Goal: Transaction & Acquisition: Subscribe to service/newsletter

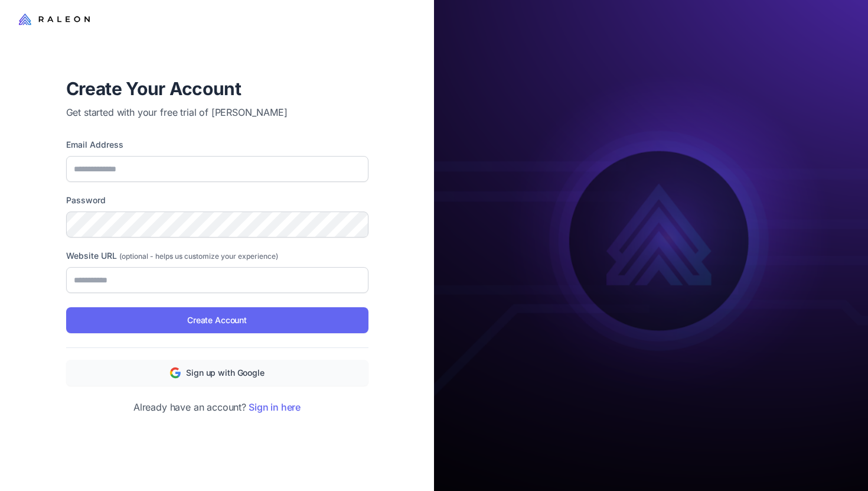
click at [337, 153] on div "Email Address" at bounding box center [217, 160] width 302 height 44
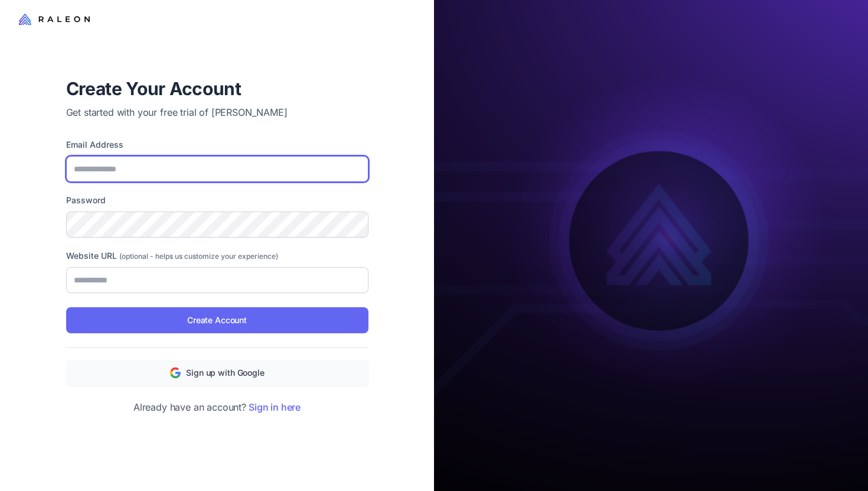
click at [325, 165] on input "Email Address" at bounding box center [217, 169] width 302 height 26
type input "**********"
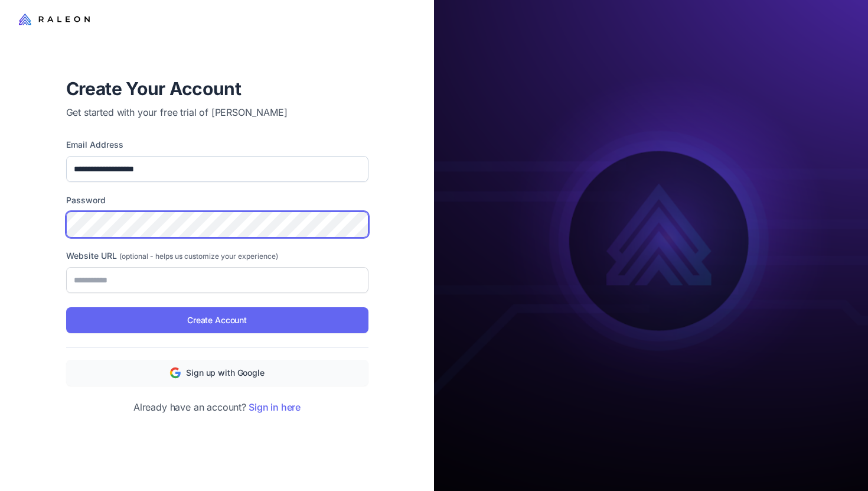
click at [66, 307] on button "Create Account" at bounding box center [217, 320] width 302 height 26
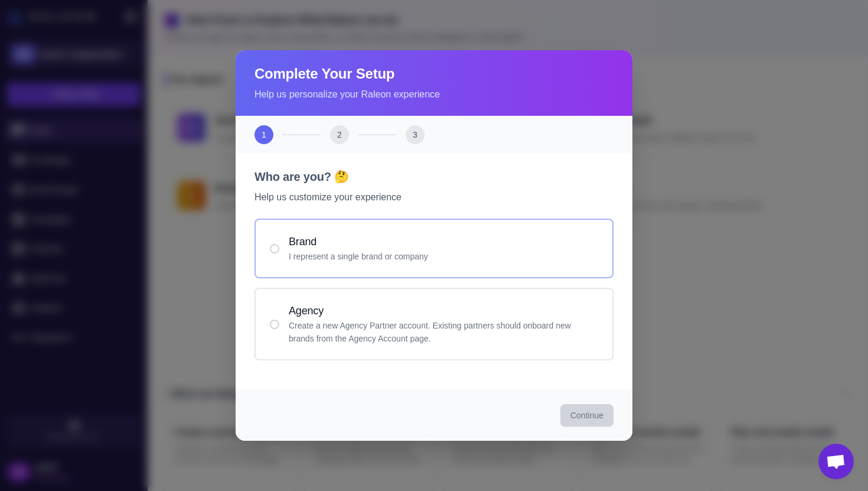
click at [478, 229] on div "Brand I represent a single brand or company" at bounding box center [434, 249] width 359 height 60
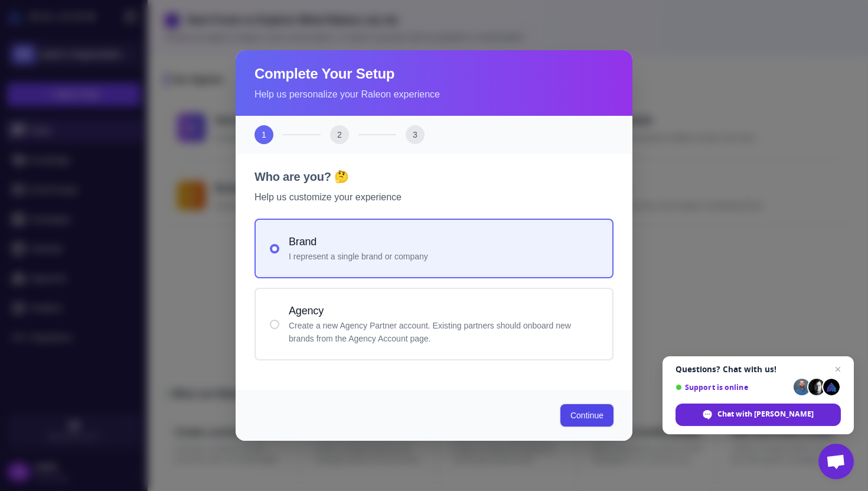
click at [577, 411] on span "Continue" at bounding box center [587, 415] width 33 height 12
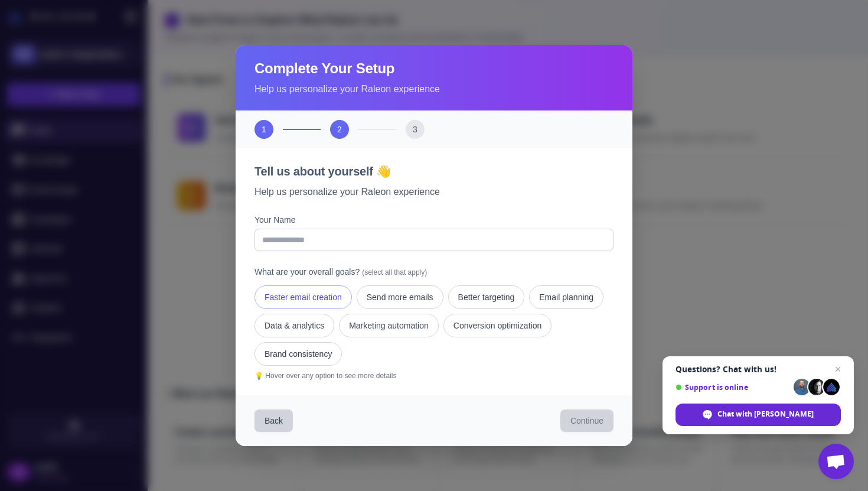
click at [321, 288] on button "Faster email creation" at bounding box center [303, 297] width 97 height 24
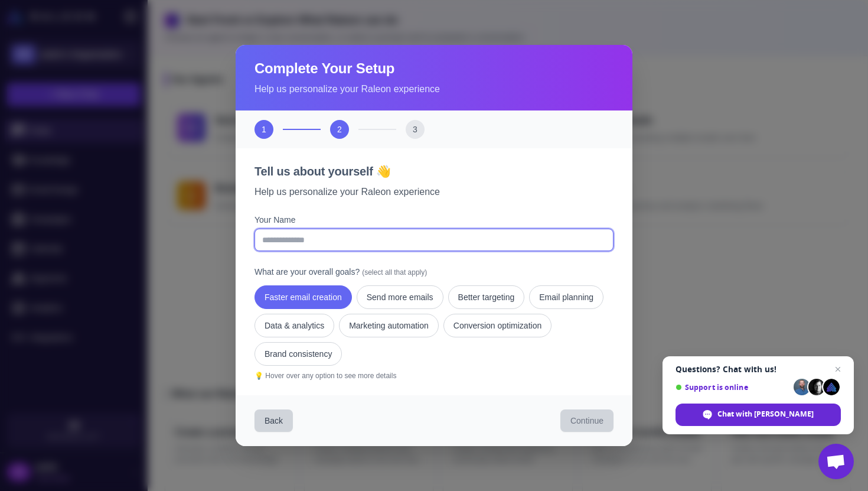
click at [418, 243] on input "Your Name" at bounding box center [434, 240] width 359 height 22
type input "*****"
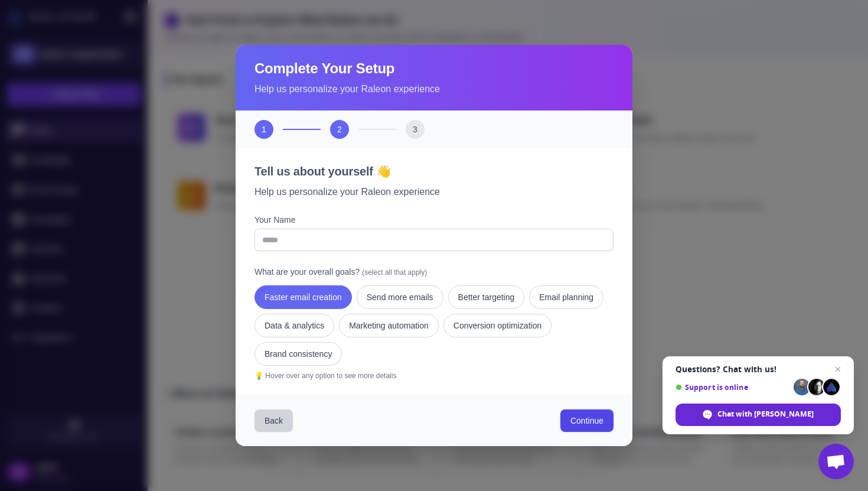
click at [562, 416] on button "Continue" at bounding box center [587, 420] width 53 height 22
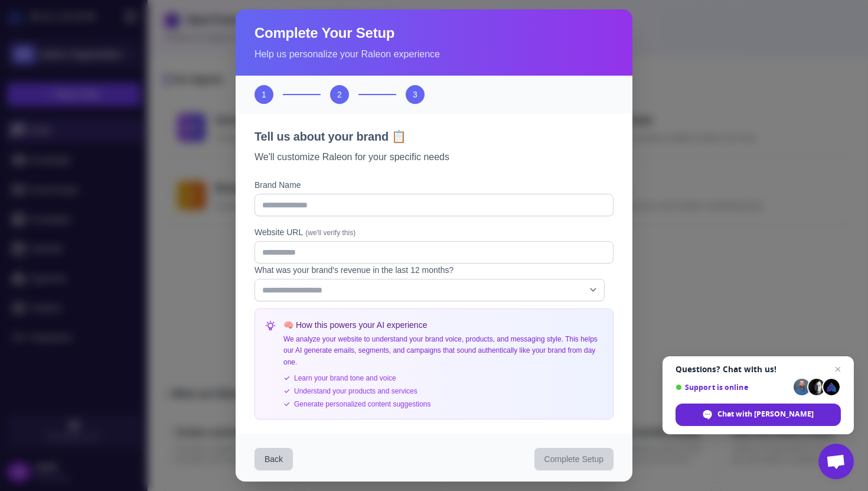
scroll to position [3, 0]
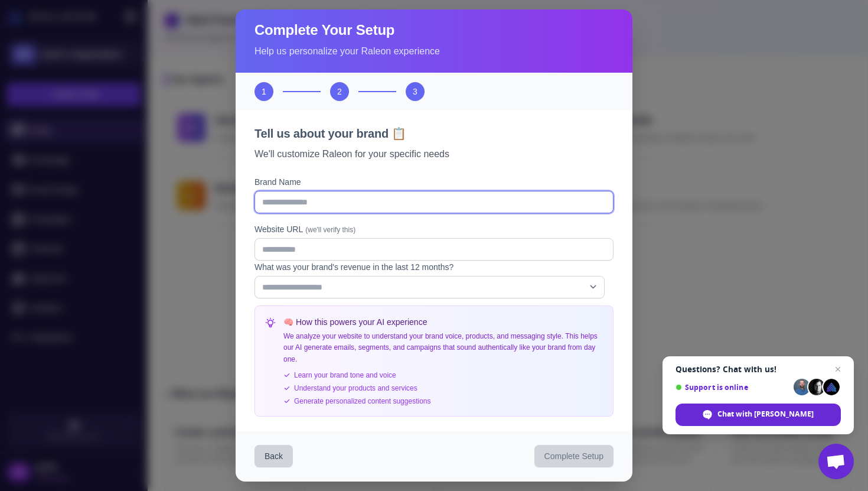
click at [333, 205] on input "Brand Name" at bounding box center [434, 202] width 359 height 22
type input "**********"
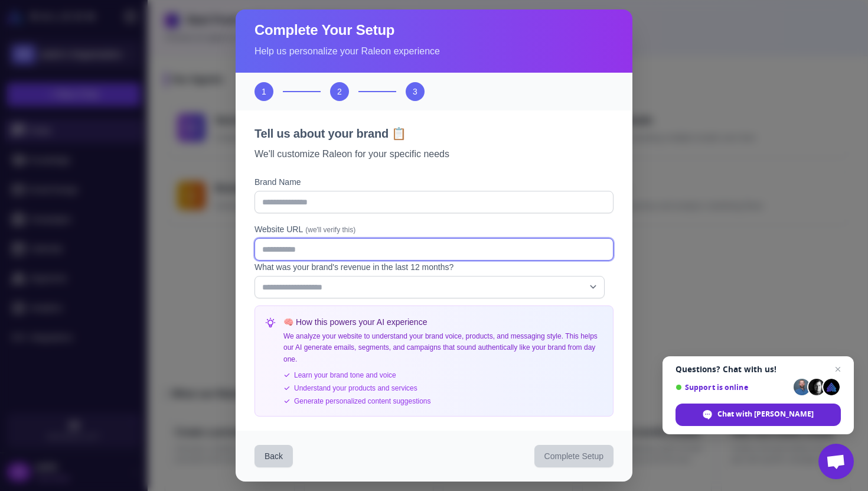
click at [390, 246] on input "Website URL (we'll verify this)" at bounding box center [434, 249] width 359 height 22
type input "**********"
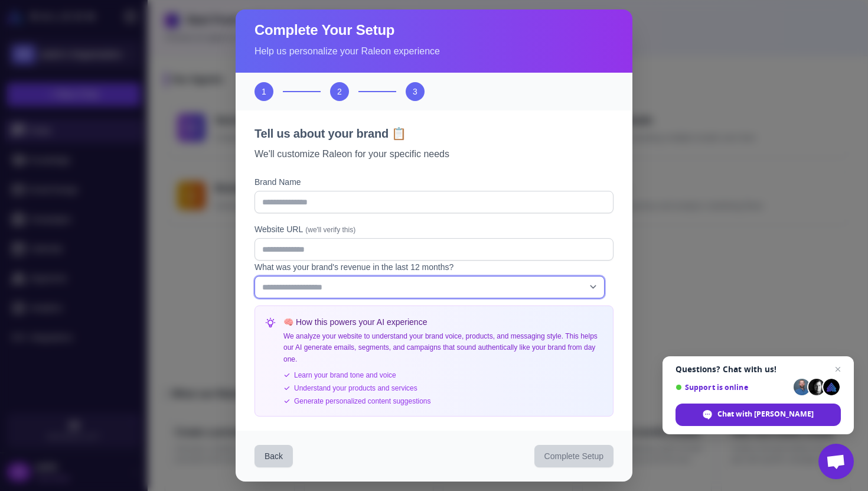
click at [402, 289] on select "**********" at bounding box center [430, 287] width 350 height 22
select select "*"
click at [255, 276] on select "**********" at bounding box center [430, 287] width 350 height 22
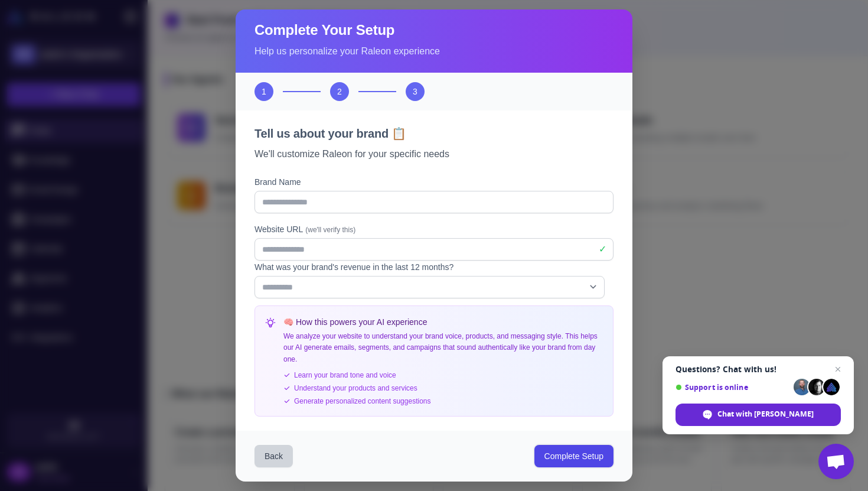
click at [552, 452] on span "Complete Setup" at bounding box center [574, 456] width 59 height 12
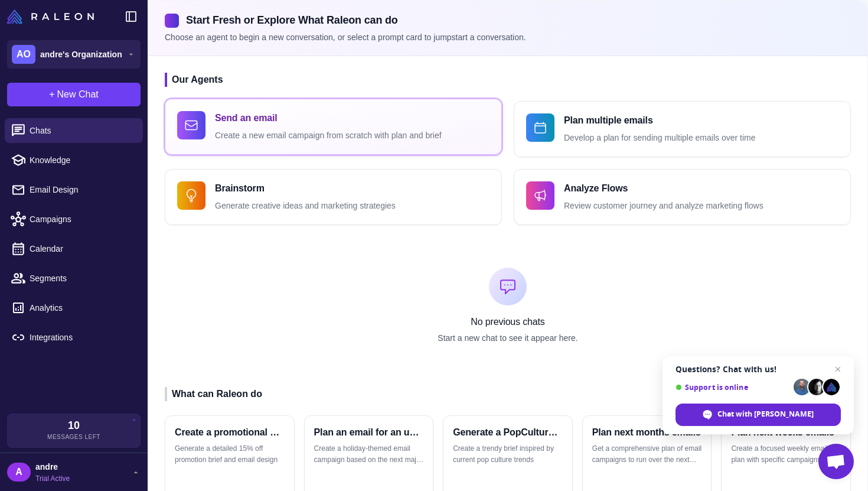
click at [382, 143] on button "Send an email Create a new email campaign from scratch with plan and brief" at bounding box center [333, 127] width 337 height 56
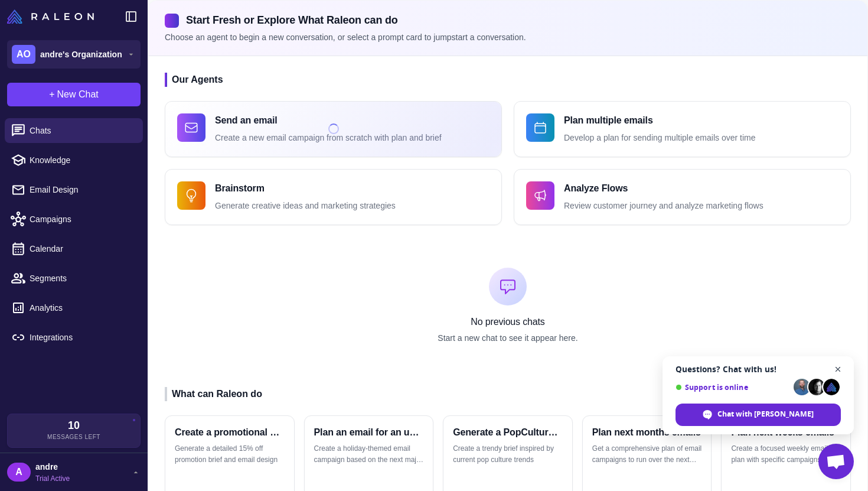
click at [841, 367] on span "Close chat" at bounding box center [838, 369] width 15 height 15
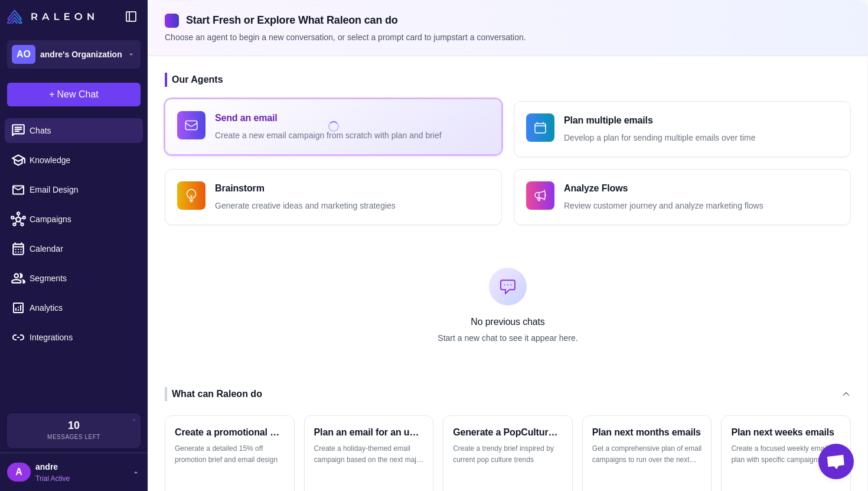
click at [377, 137] on p "Create a new email campaign from scratch with plan and brief" at bounding box center [328, 136] width 227 height 14
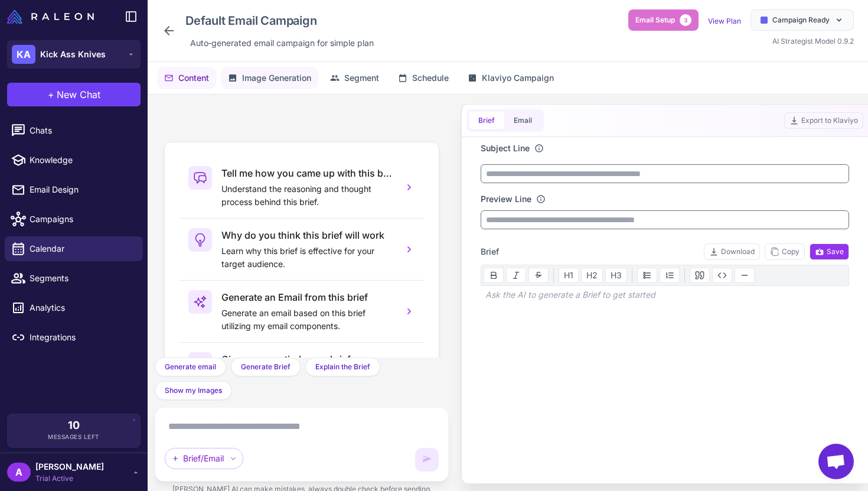
click at [282, 75] on span "Image Generation" at bounding box center [276, 77] width 69 height 13
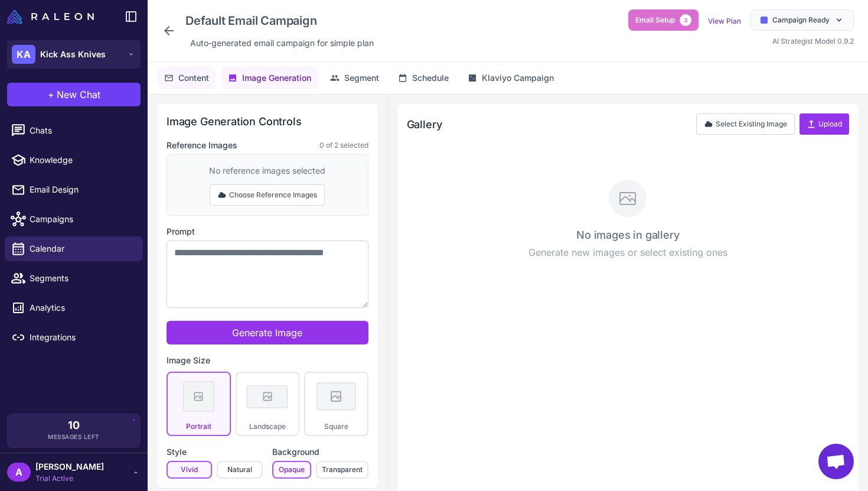
click at [205, 74] on span "Content" at bounding box center [193, 77] width 31 height 13
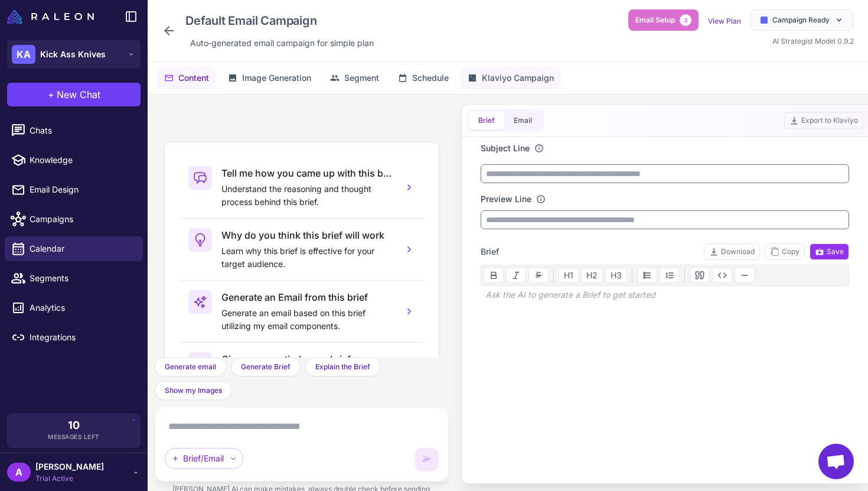
click at [487, 80] on span "Klaviyo Campaign" at bounding box center [518, 77] width 72 height 13
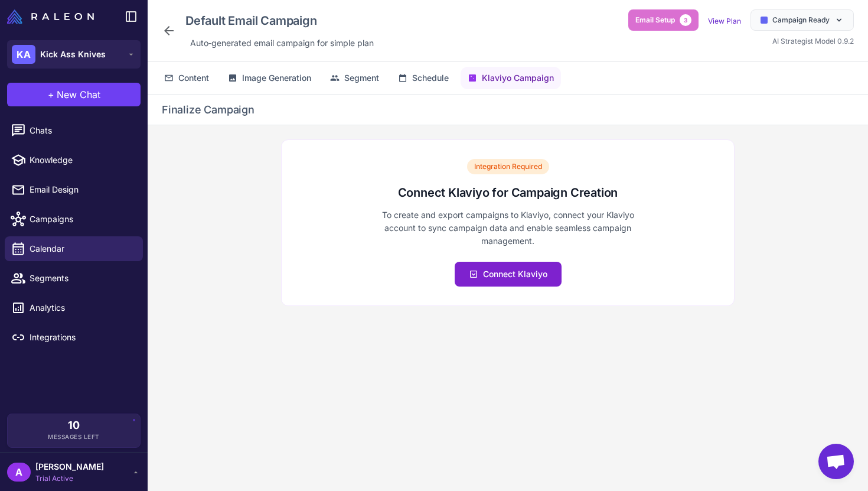
click at [510, 273] on span "Connect Klaviyo" at bounding box center [515, 274] width 64 height 13
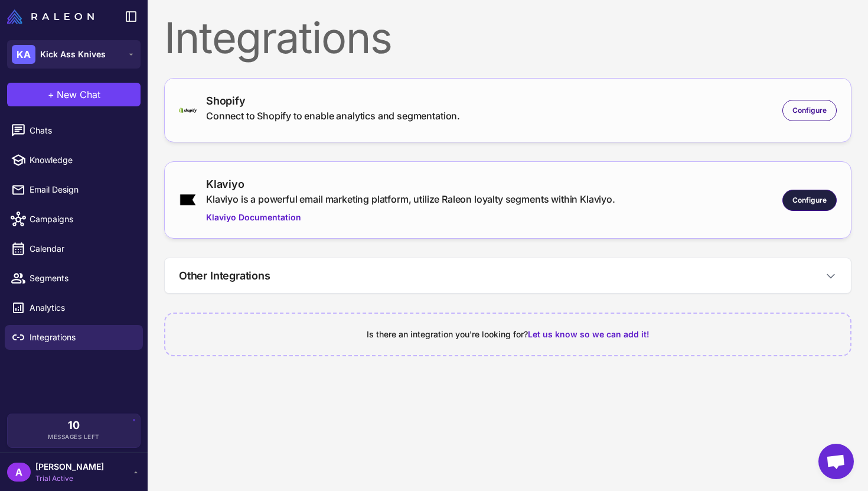
click at [808, 200] on span "Configure" at bounding box center [810, 200] width 34 height 11
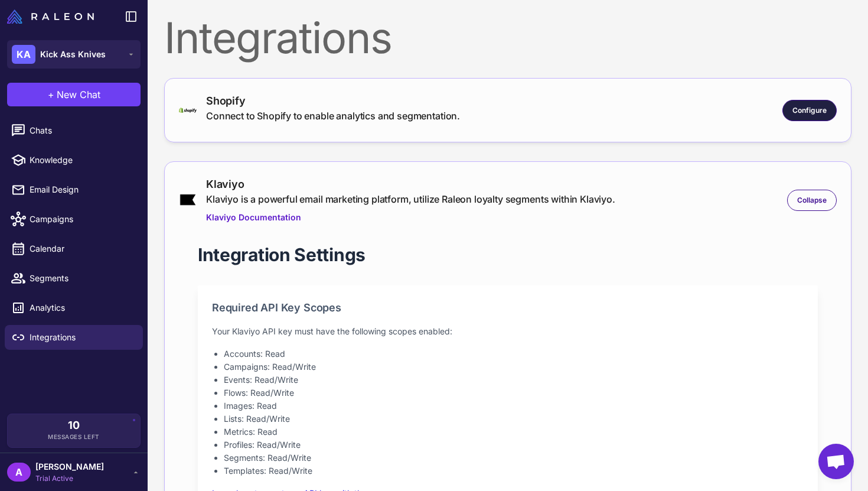
click at [794, 113] on span "Configure" at bounding box center [810, 110] width 34 height 11
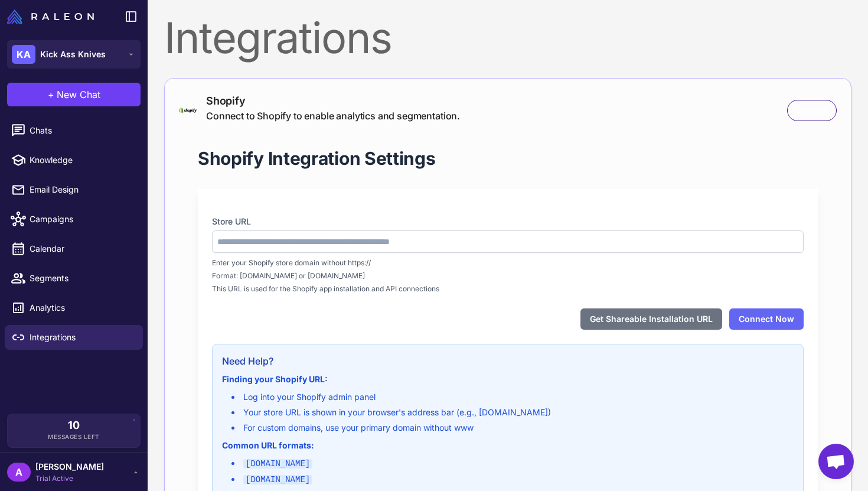
type input "**********"
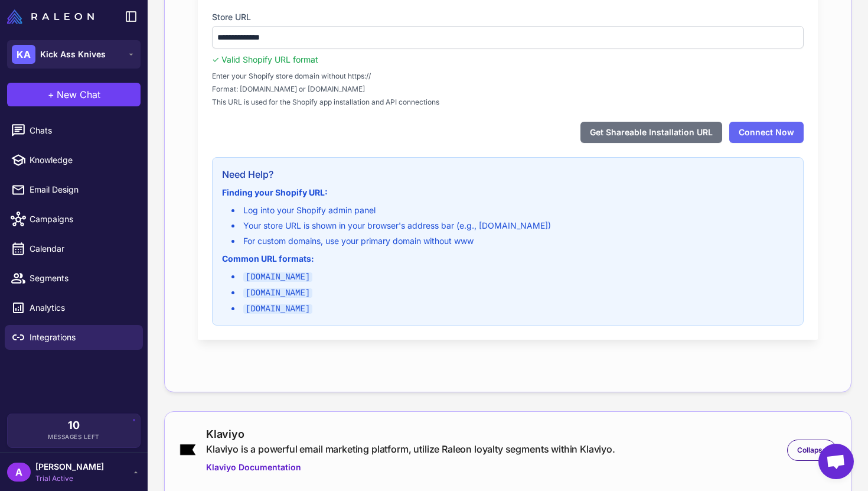
scroll to position [231, 0]
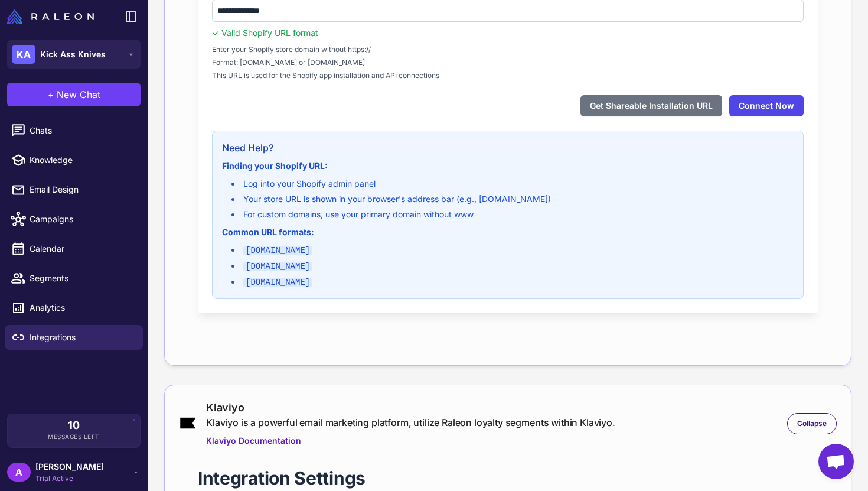
click at [743, 103] on button "Connect Now" at bounding box center [767, 105] width 74 height 21
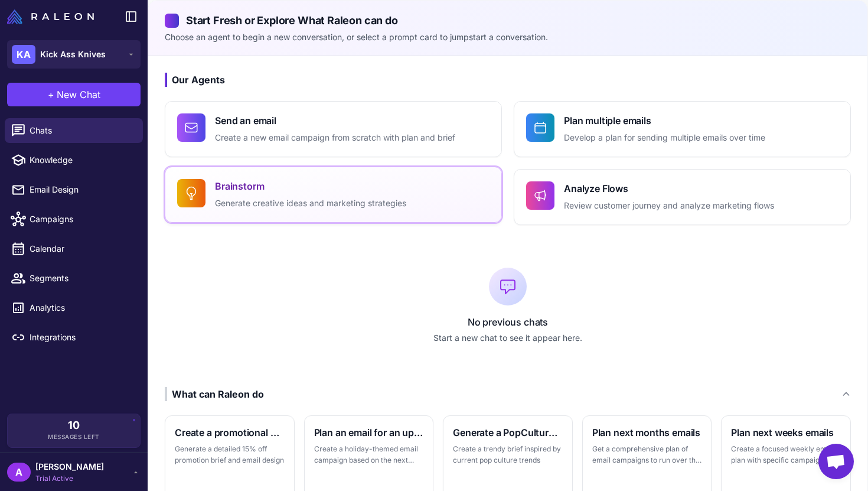
click at [338, 206] on p "Generate creative ideas and marketing strategies" at bounding box center [310, 204] width 191 height 14
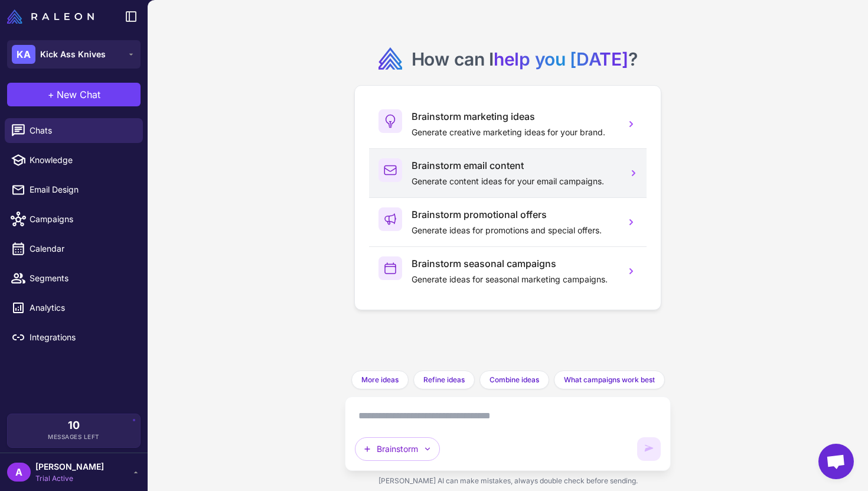
click at [500, 181] on p "Generate content ideas for your email campaigns." at bounding box center [514, 181] width 204 height 13
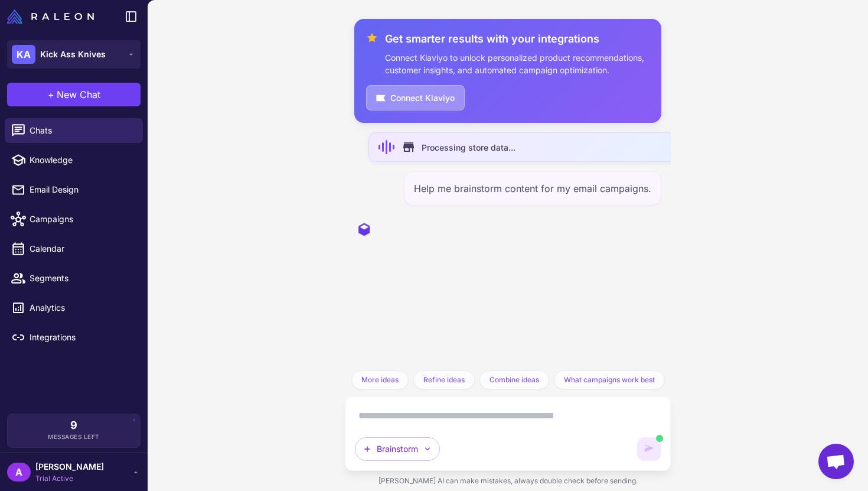
click at [429, 99] on button "Connect Klaviyo" at bounding box center [415, 97] width 99 height 25
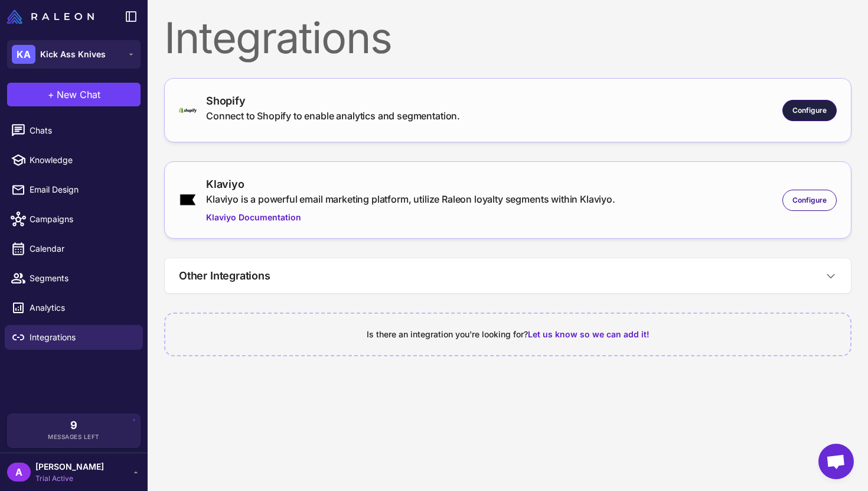
click at [811, 115] on span "Configure" at bounding box center [810, 110] width 34 height 11
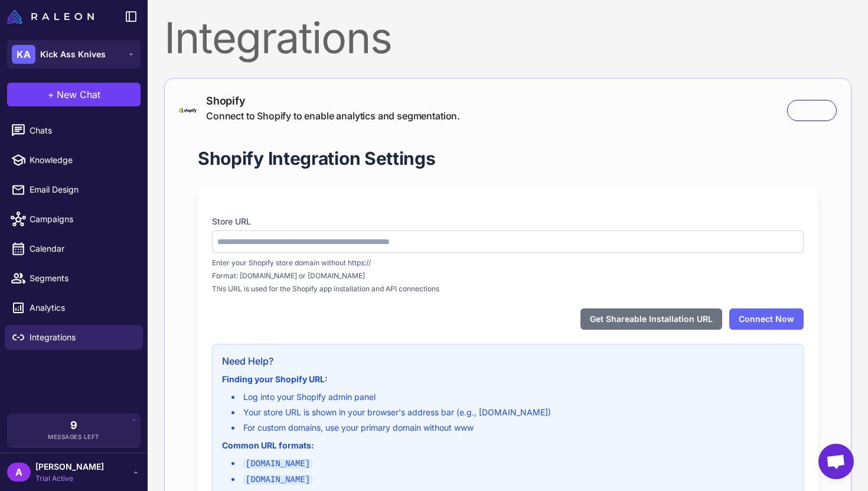
type input "**********"
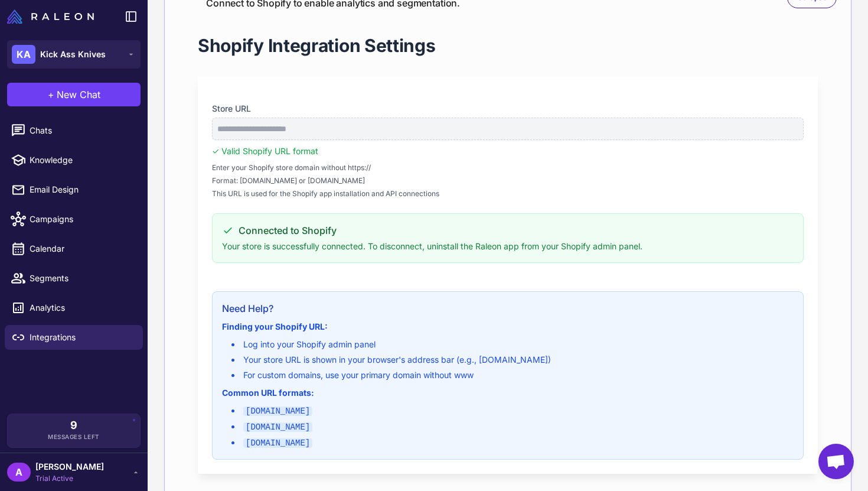
scroll to position [325, 0]
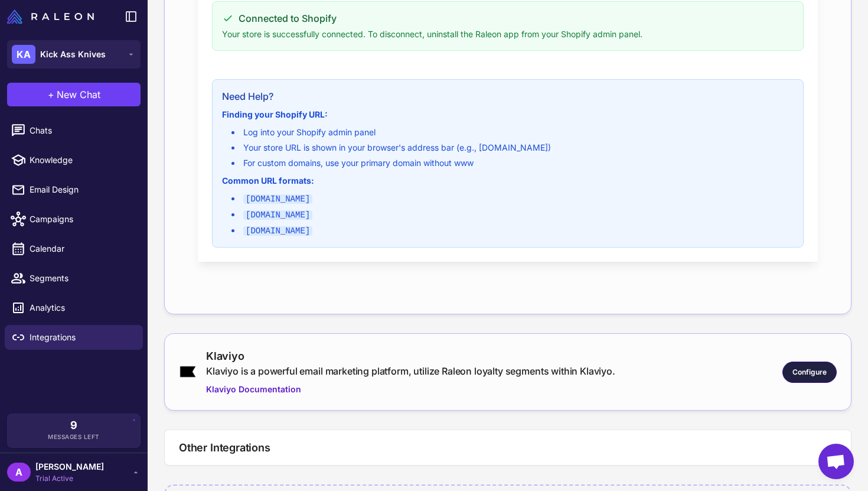
click at [783, 362] on div "Configure" at bounding box center [810, 372] width 54 height 21
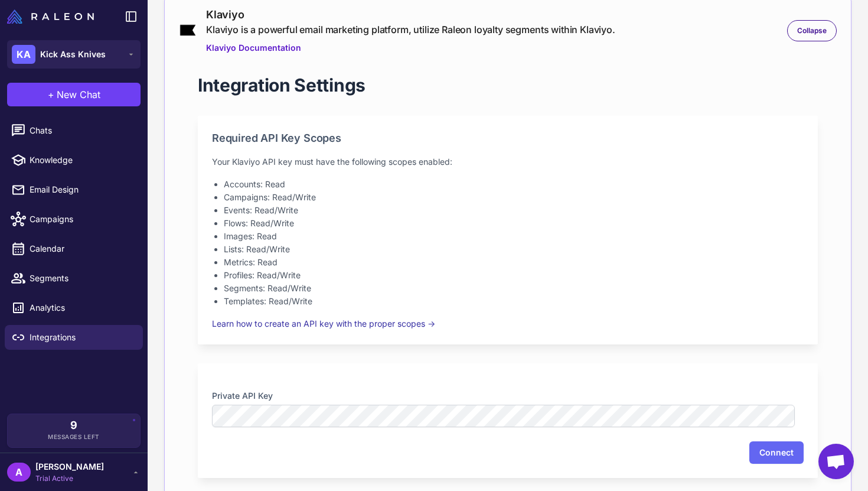
scroll to position [666, 0]
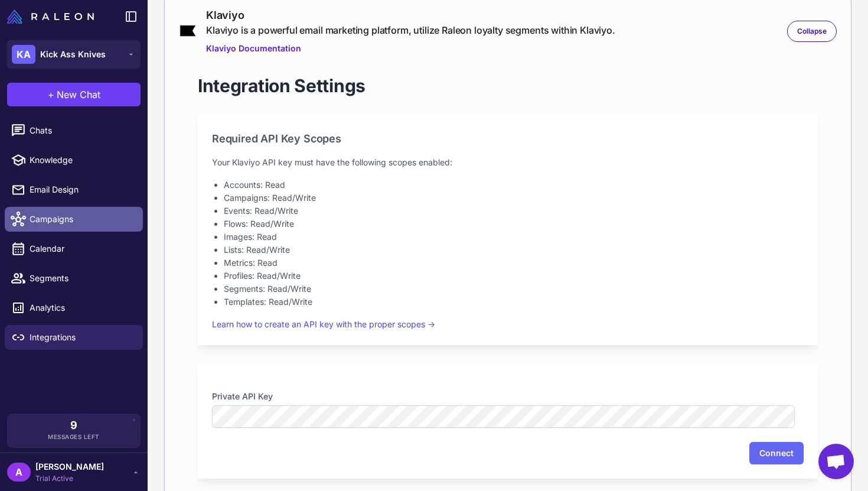
click at [84, 220] on span "Campaigns" at bounding box center [82, 219] width 104 height 13
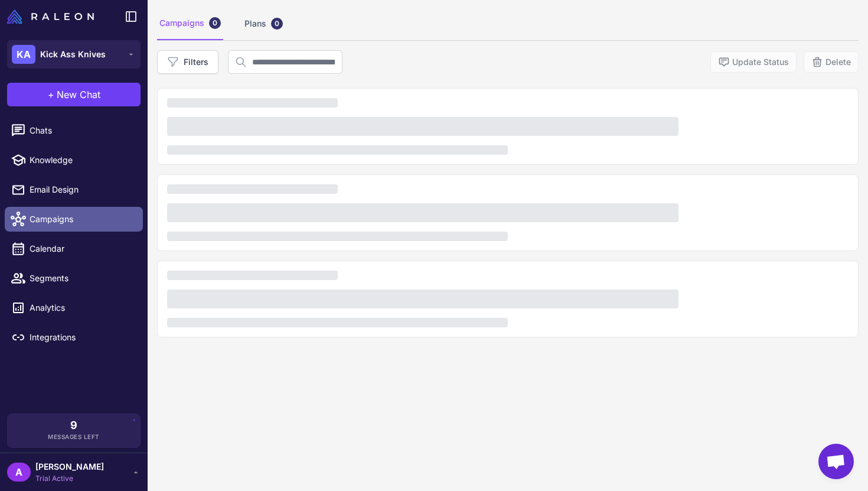
scroll to position [69, 0]
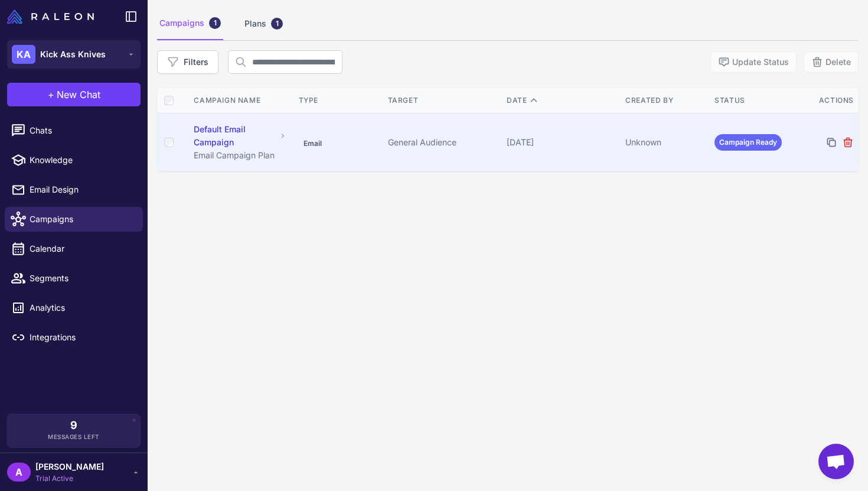
click at [691, 123] on td "Unknown" at bounding box center [665, 142] width 89 height 58
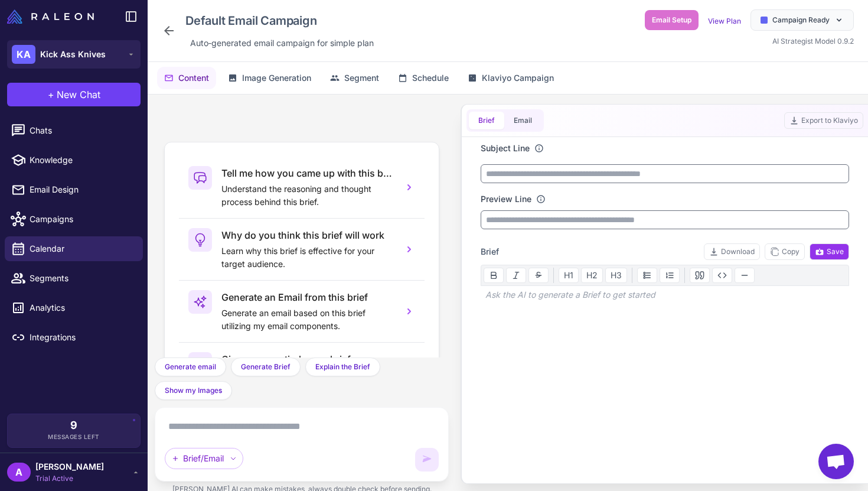
scroll to position [76, 0]
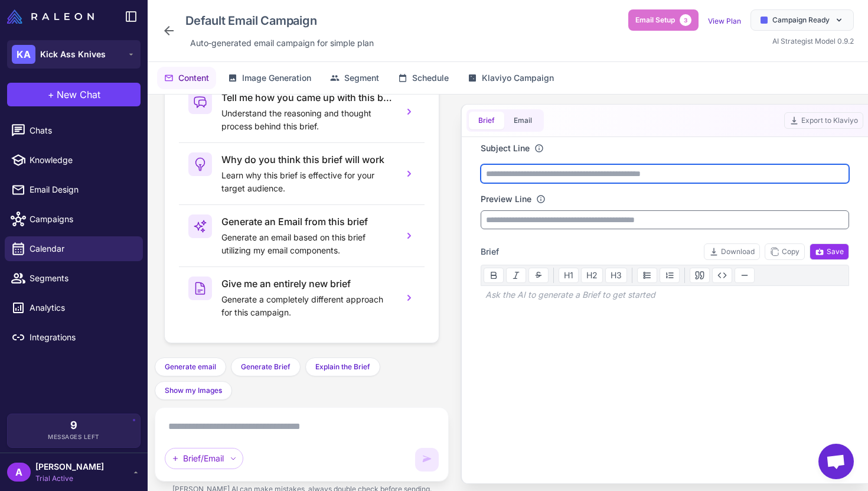
click at [543, 174] on input "text" at bounding box center [665, 173] width 369 height 19
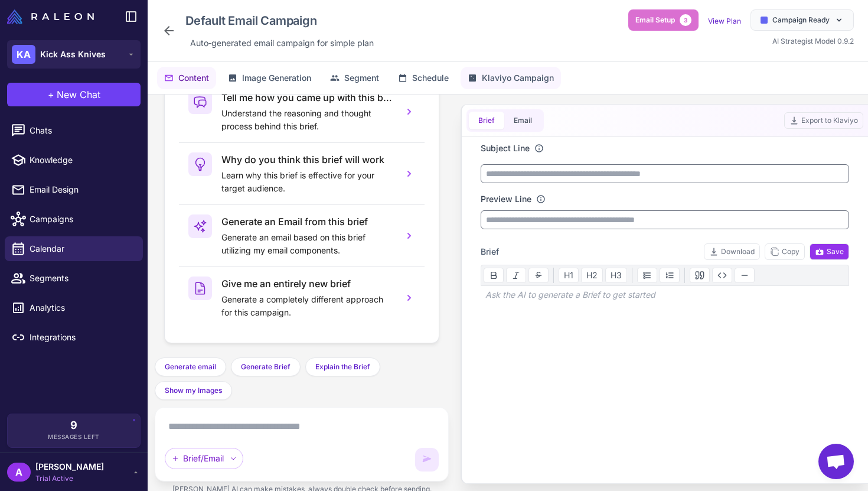
click at [473, 78] on icon at bounding box center [472, 77] width 7 height 7
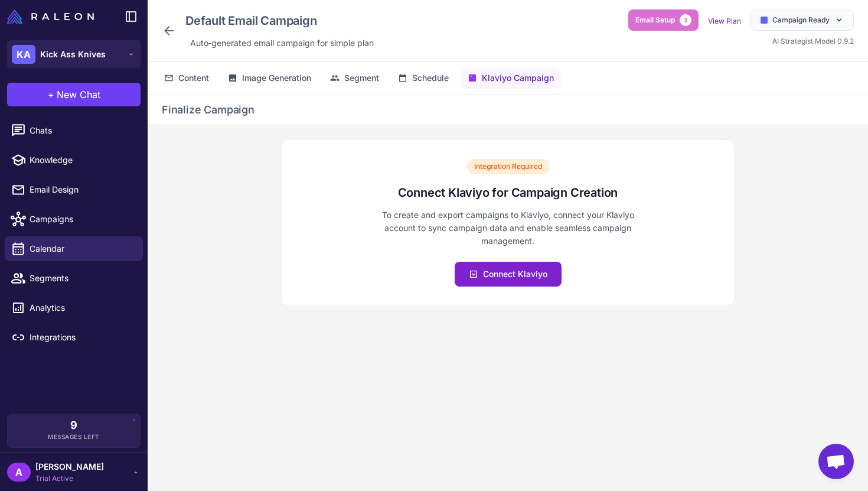
click at [506, 273] on span "Connect Klaviyo" at bounding box center [515, 274] width 64 height 13
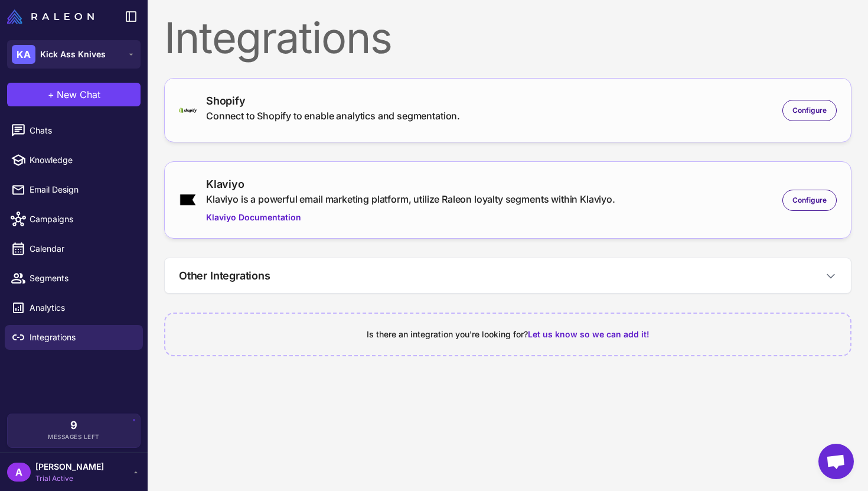
click at [819, 99] on div "Shopify Connect to Shopify to enable analytics and segmentation. Configure" at bounding box center [508, 110] width 658 height 35
click at [807, 109] on span "Configure" at bounding box center [810, 110] width 34 height 11
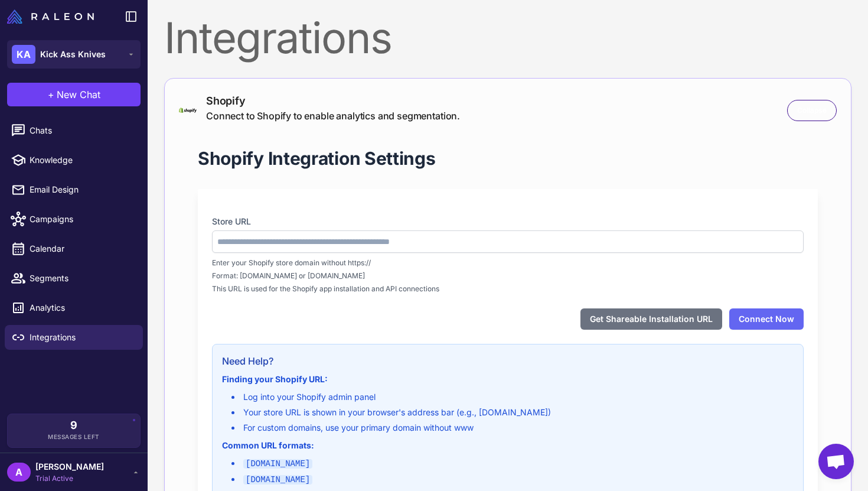
type input "**********"
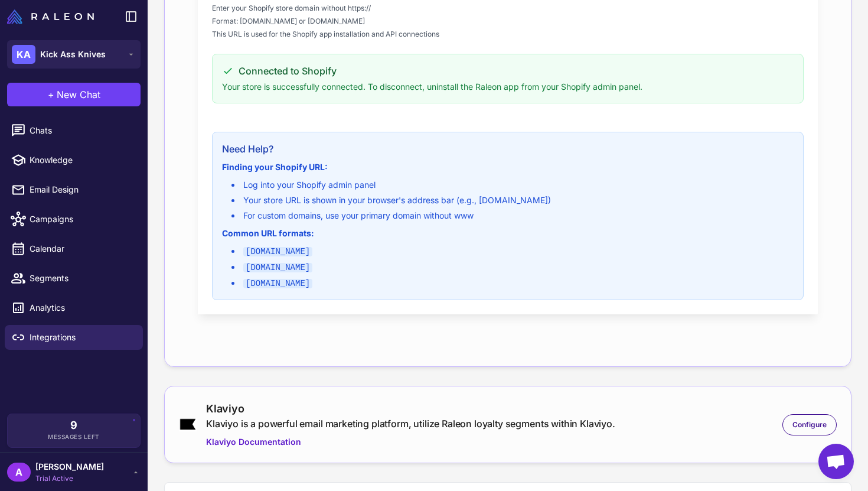
scroll to position [382, 0]
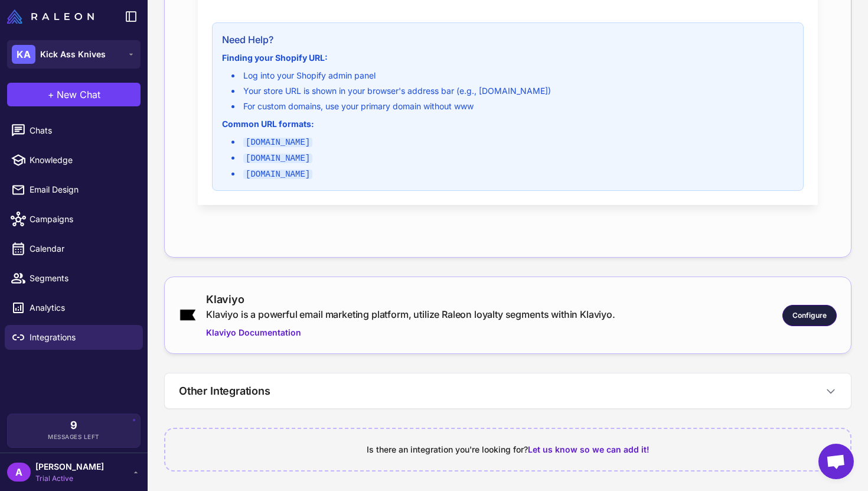
click at [800, 317] on span "Configure" at bounding box center [810, 315] width 34 height 11
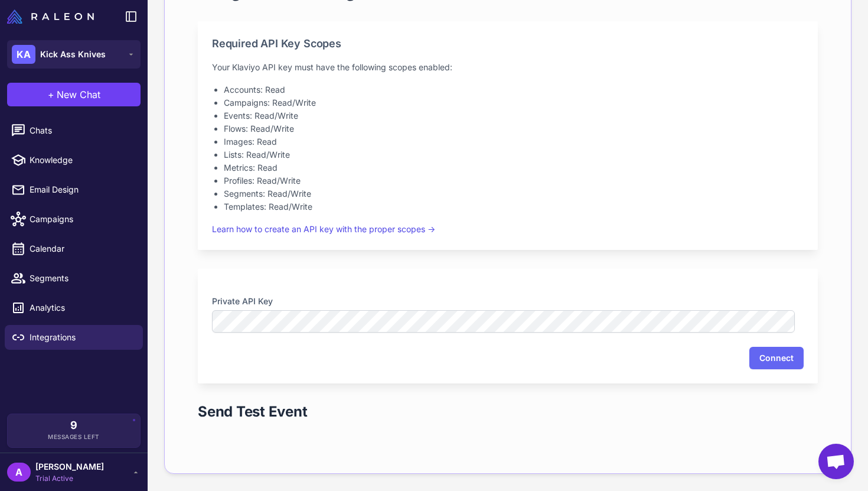
scroll to position [813, 0]
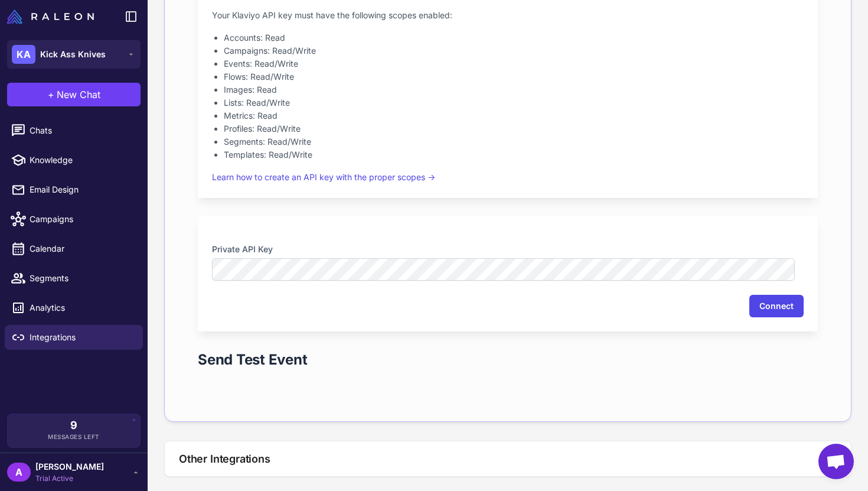
click at [782, 309] on button "Connect" at bounding box center [777, 306] width 54 height 22
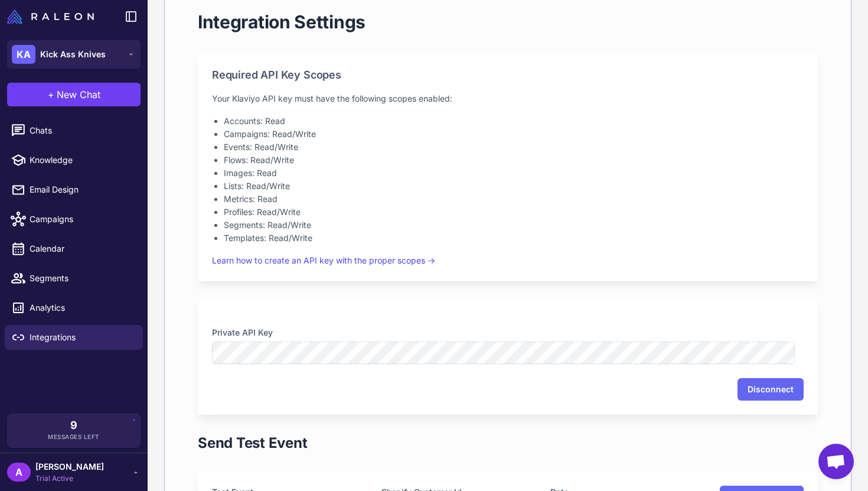
scroll to position [993, 0]
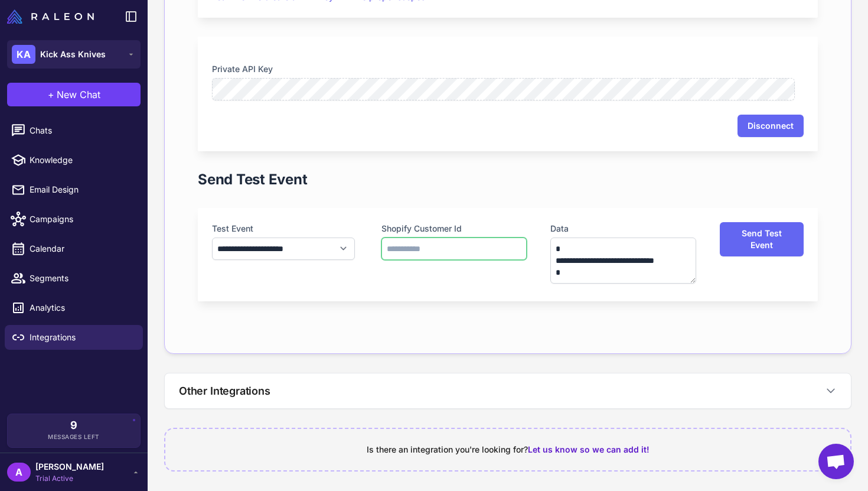
click at [422, 240] on input "text" at bounding box center [455, 248] width 146 height 22
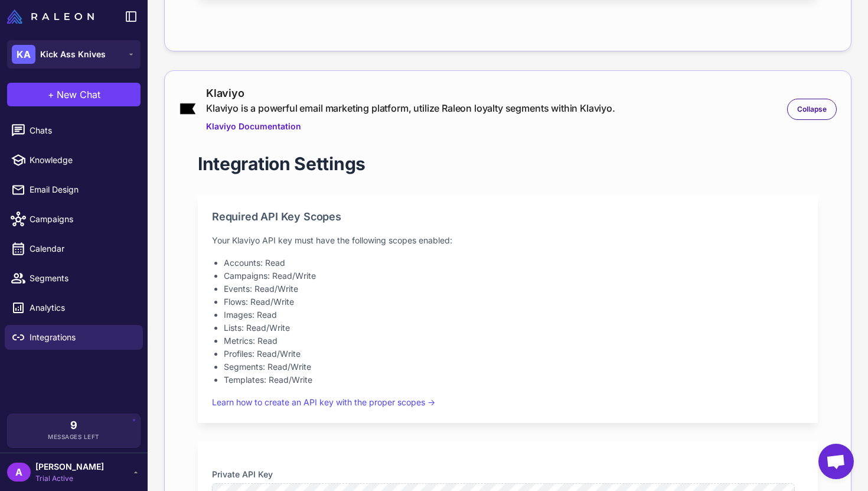
scroll to position [546, 0]
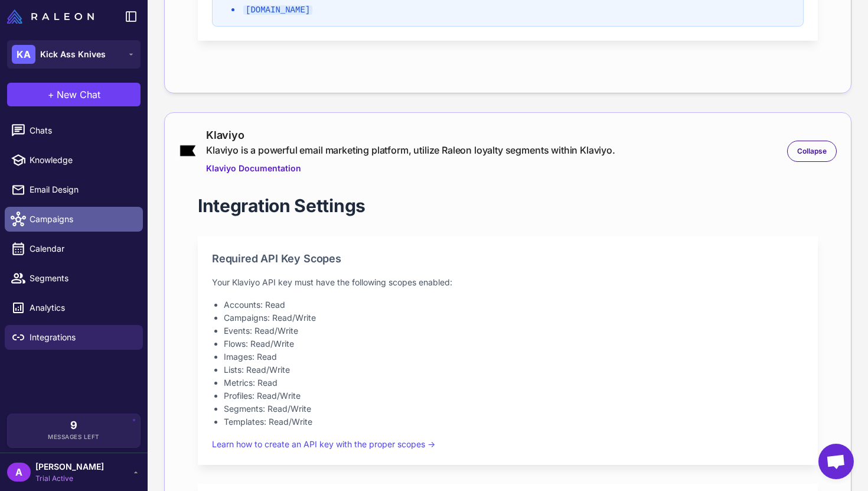
click at [58, 222] on span "Campaigns" at bounding box center [82, 219] width 104 height 13
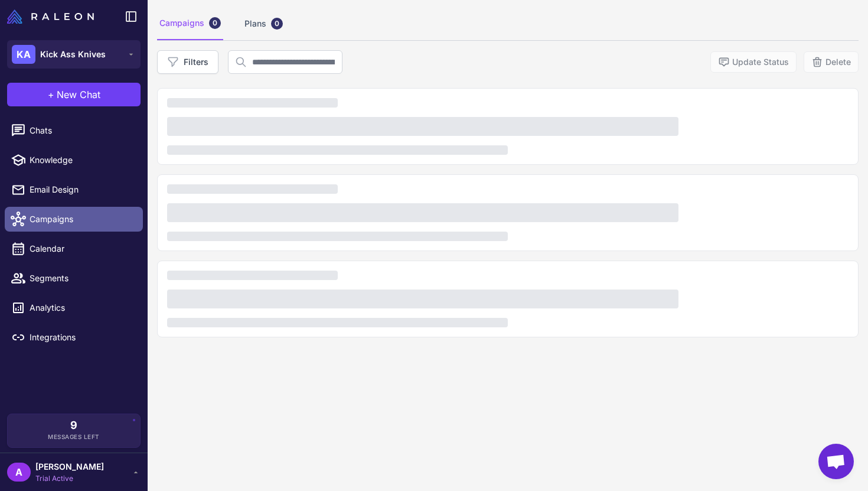
scroll to position [69, 0]
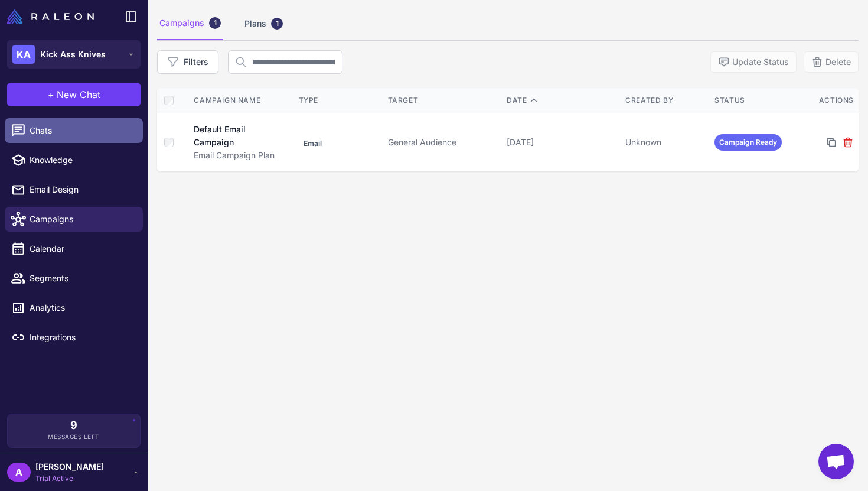
click at [82, 136] on span "Chats" at bounding box center [82, 130] width 104 height 13
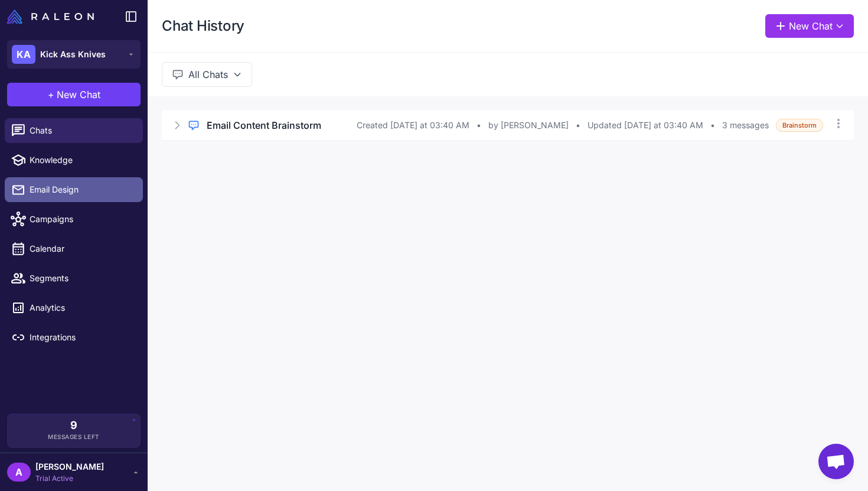
click at [76, 190] on span "Email Design" at bounding box center [82, 189] width 104 height 13
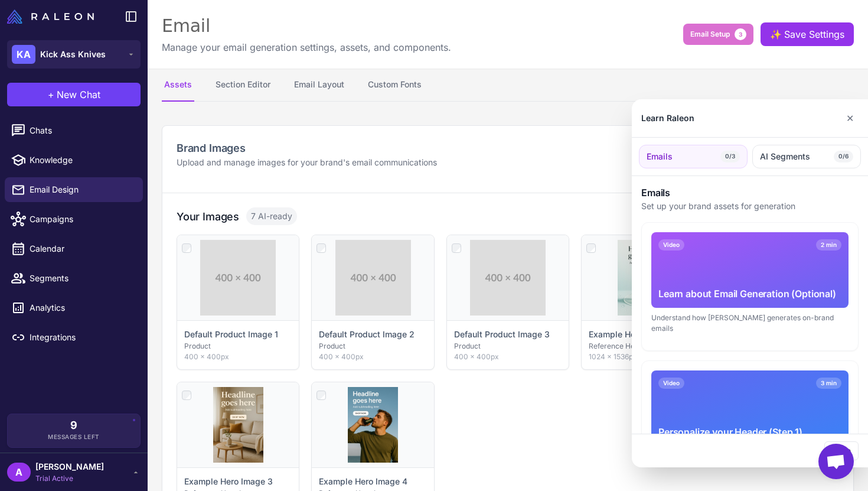
click at [56, 213] on div at bounding box center [434, 245] width 868 height 491
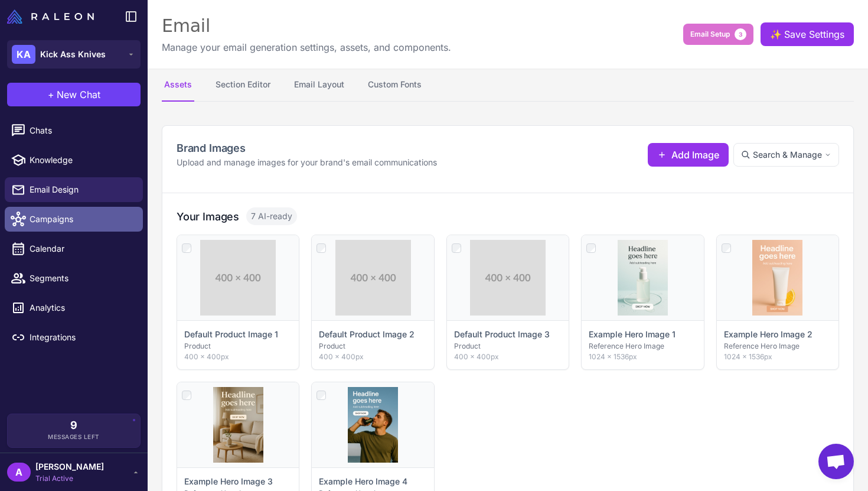
click at [48, 220] on span "Campaigns" at bounding box center [82, 219] width 104 height 13
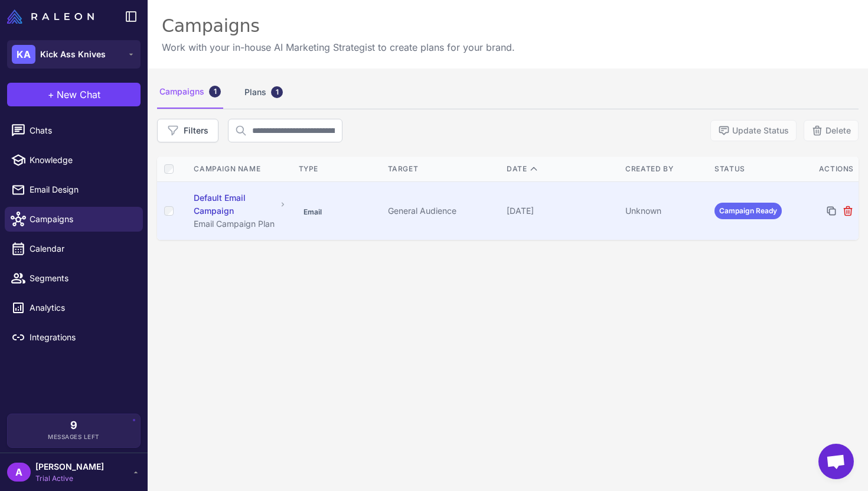
click at [285, 203] on td "Default Email Campaign Email Campaign Plan" at bounding box center [240, 211] width 107 height 58
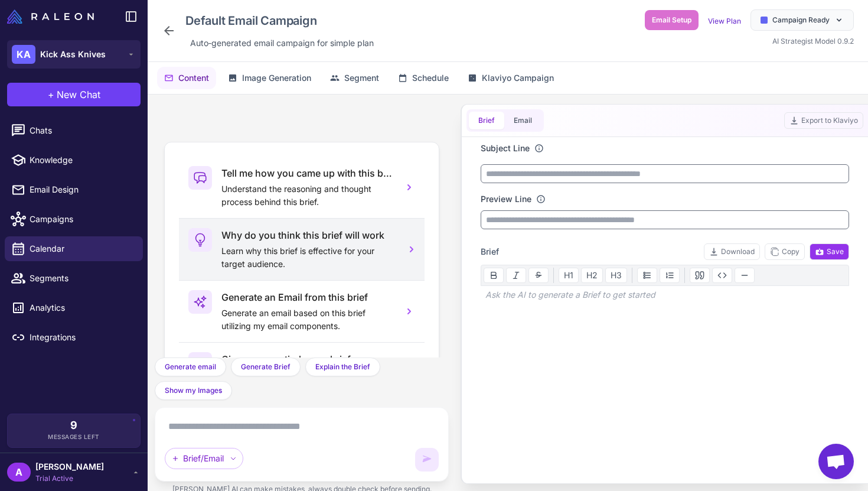
scroll to position [76, 0]
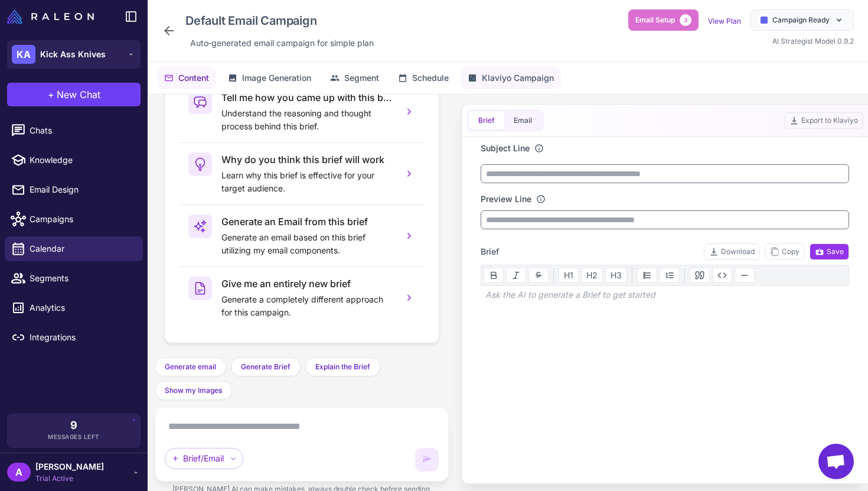
click at [517, 71] on button "Klaviyo Campaign" at bounding box center [511, 78] width 100 height 22
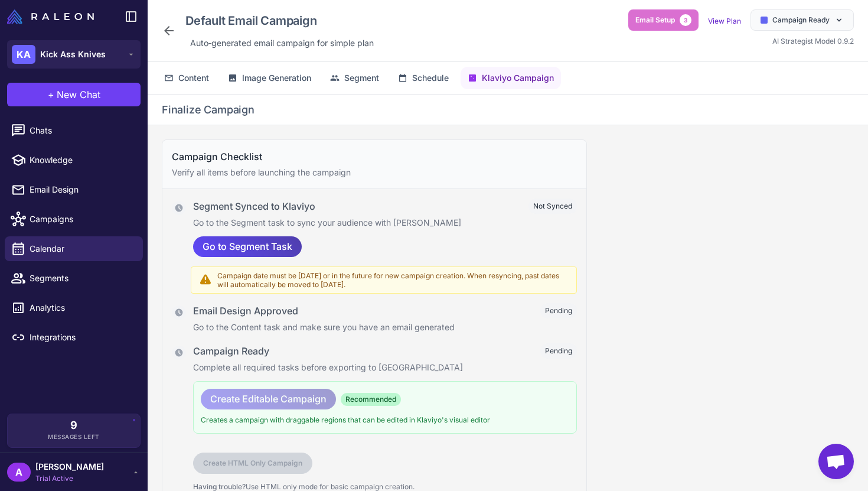
scroll to position [57, 0]
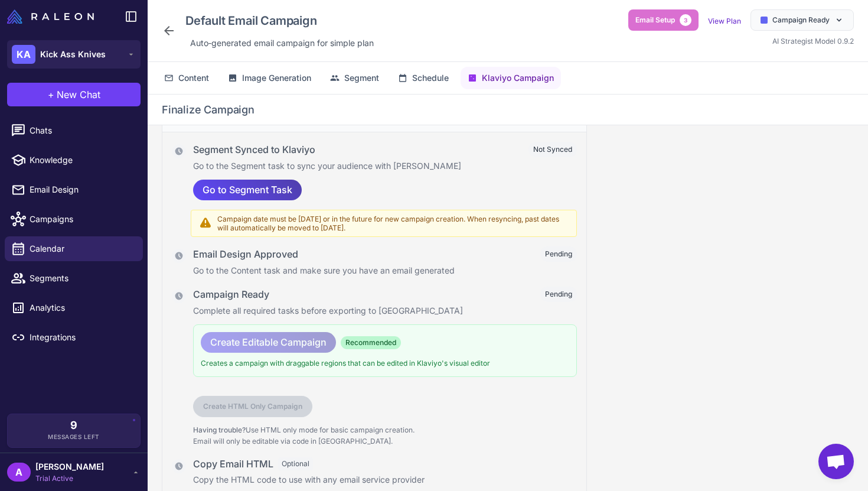
click at [278, 306] on p "Complete all required tasks before exporting to Klaviyo" at bounding box center [385, 310] width 384 height 13
click at [195, 77] on span "Content" at bounding box center [193, 77] width 31 height 13
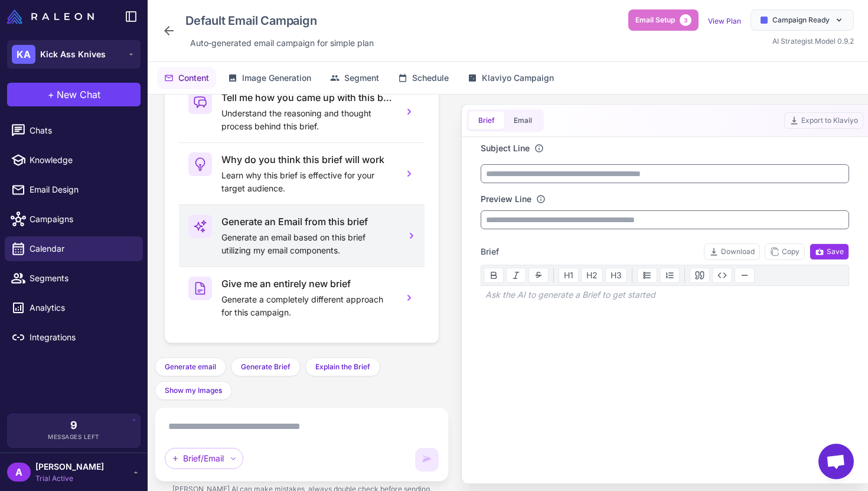
scroll to position [0, 0]
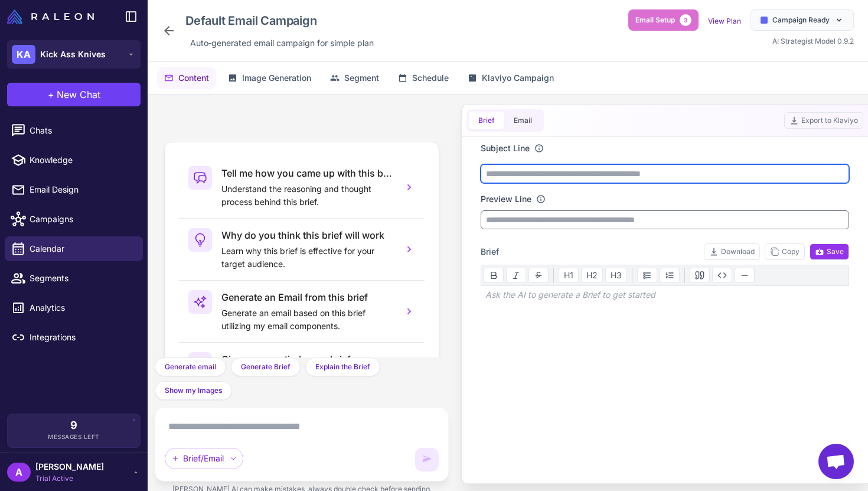
click at [562, 168] on input "text" at bounding box center [665, 173] width 369 height 19
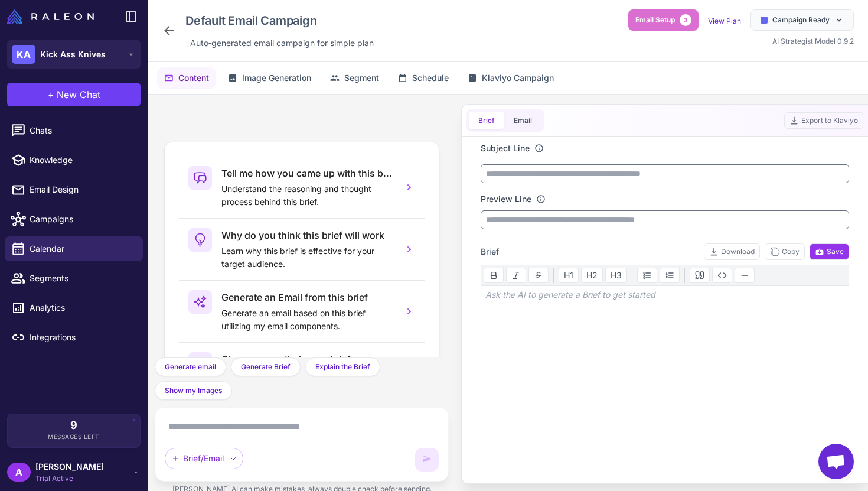
click at [563, 322] on p at bounding box center [665, 315] width 369 height 14
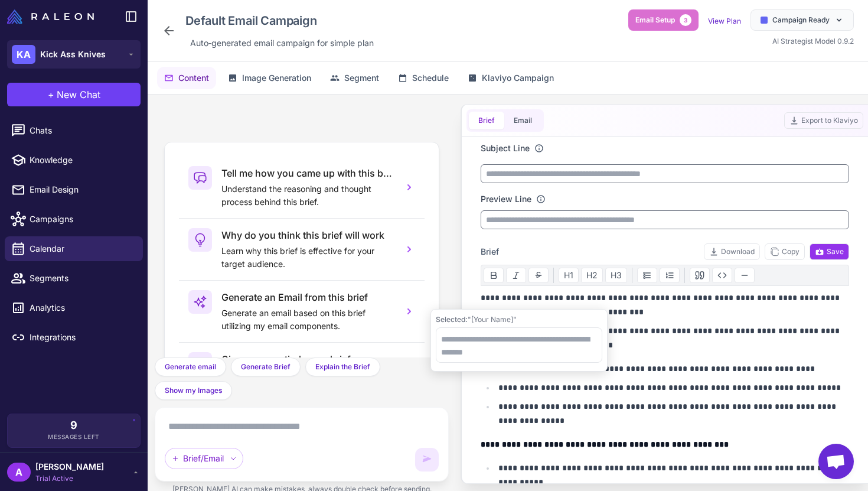
drag, startPoint x: 544, startPoint y: 298, endPoint x: 496, endPoint y: 301, distance: 48.5
click at [496, 301] on p "**********" at bounding box center [662, 305] width 362 height 28
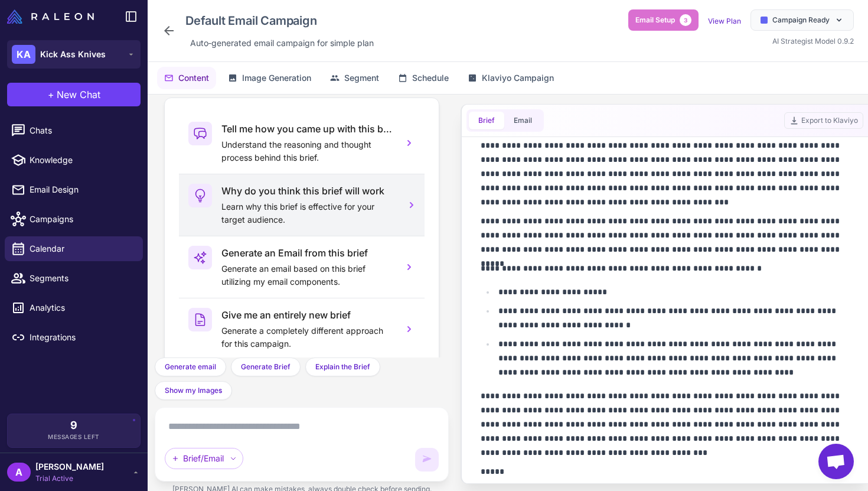
scroll to position [76, 0]
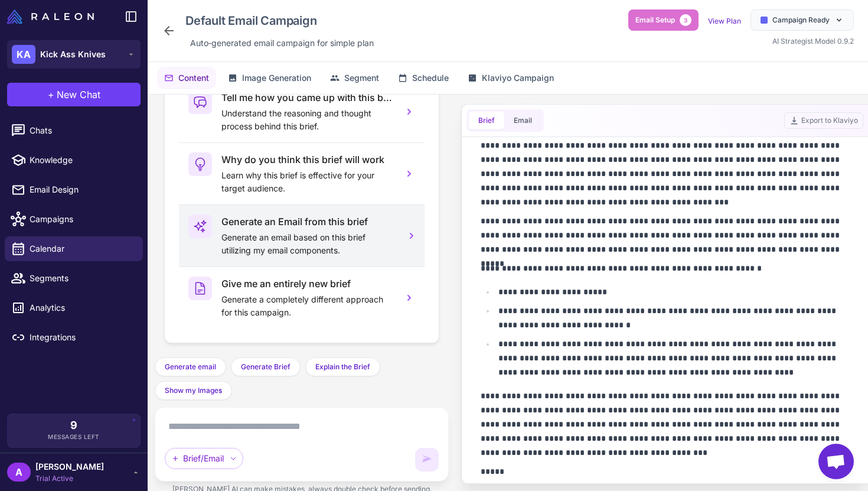
click at [379, 235] on p "Generate an email based on this brief utilizing my email components." at bounding box center [308, 244] width 172 height 26
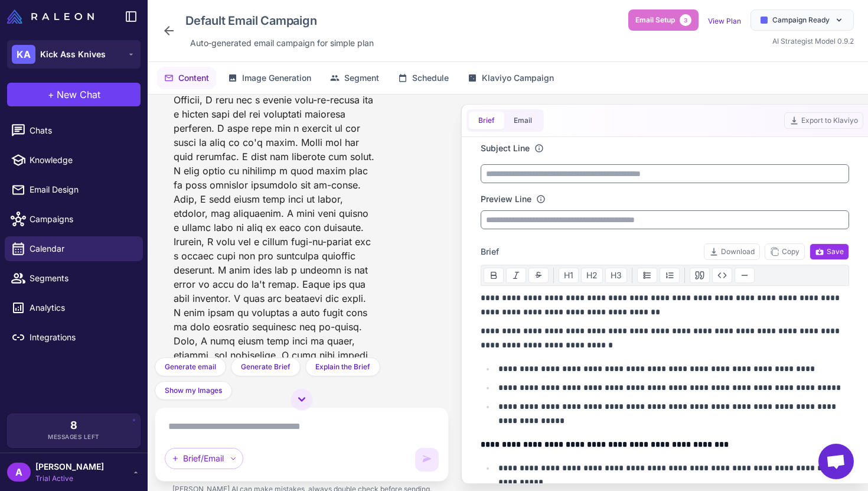
scroll to position [12951, 0]
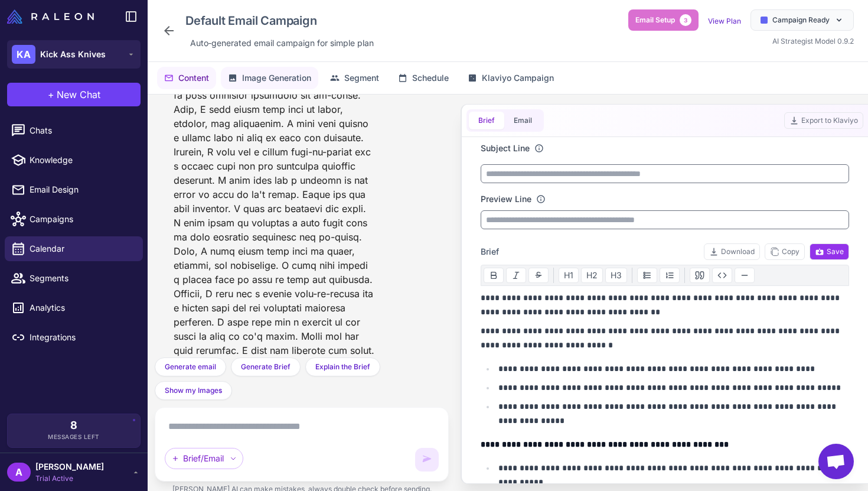
click at [281, 83] on span "Image Generation" at bounding box center [276, 77] width 69 height 13
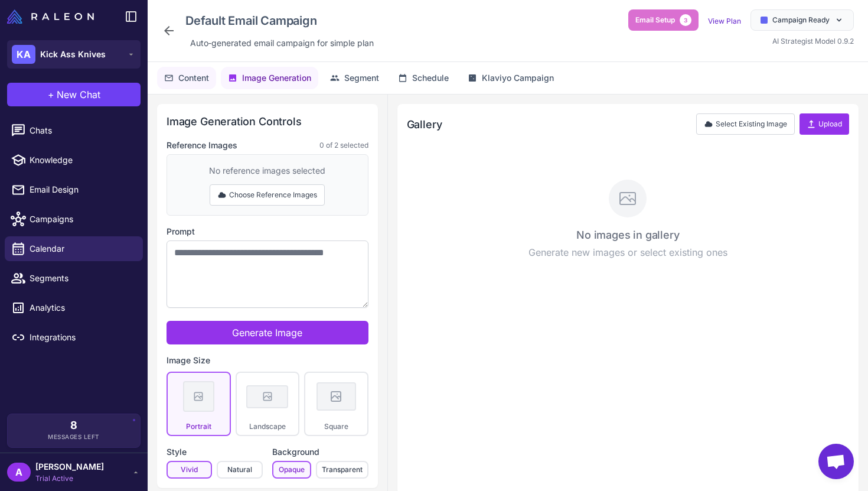
click at [197, 77] on span "Content" at bounding box center [193, 77] width 31 height 13
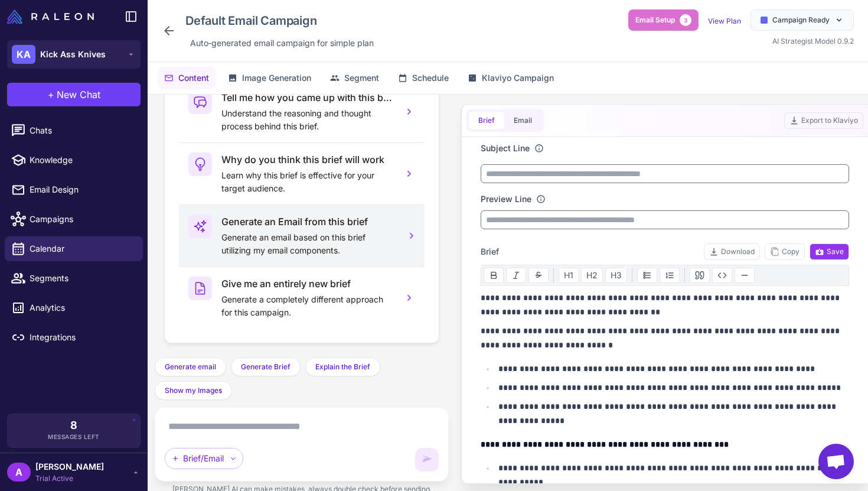
scroll to position [0, 0]
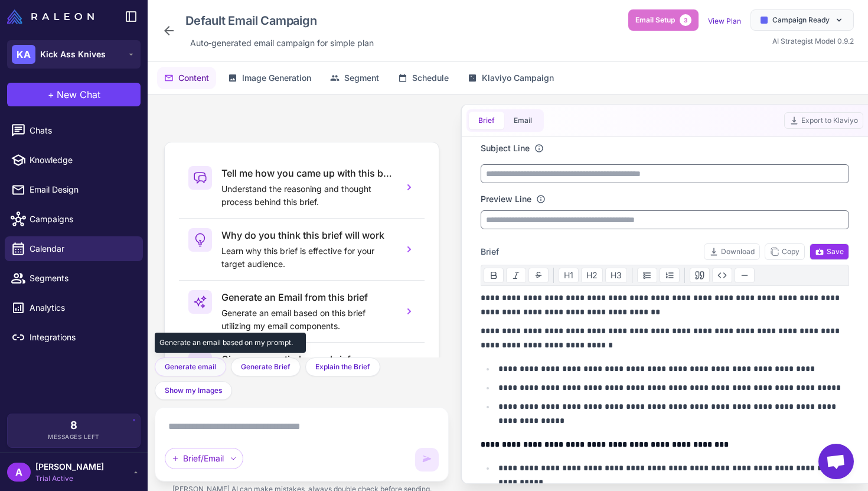
click at [184, 368] on span "Generate email" at bounding box center [190, 367] width 51 height 11
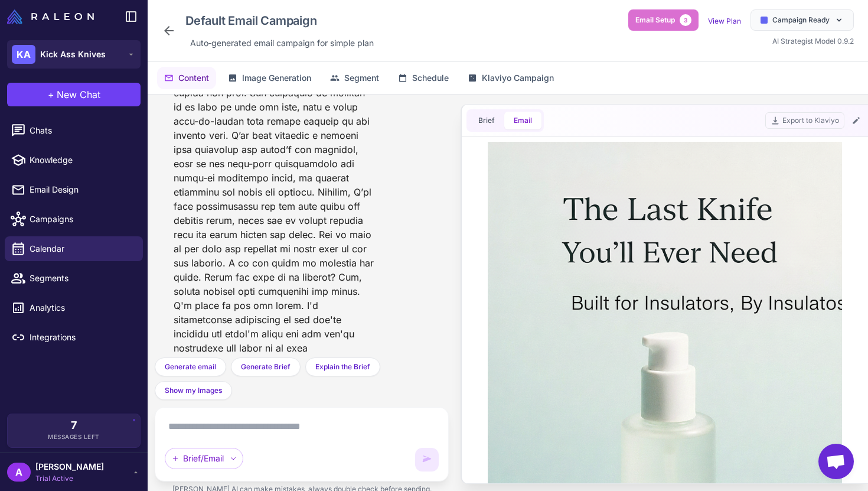
scroll to position [13128, 0]
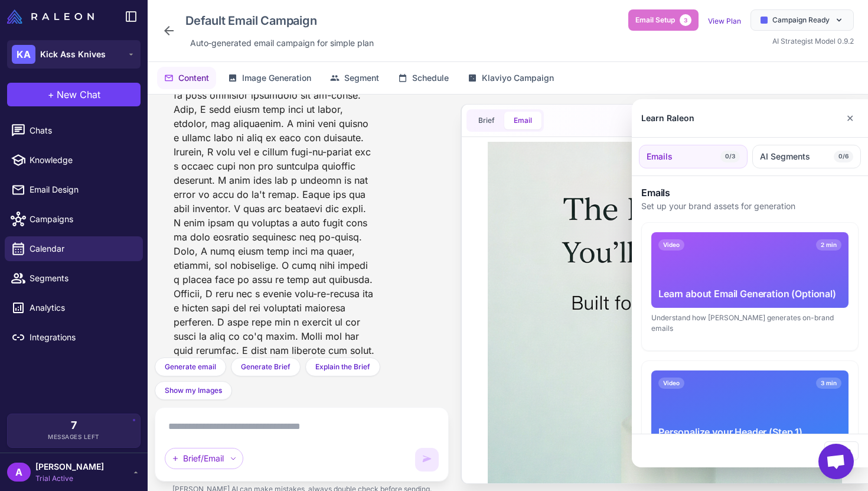
click at [529, 249] on div at bounding box center [434, 245] width 868 height 491
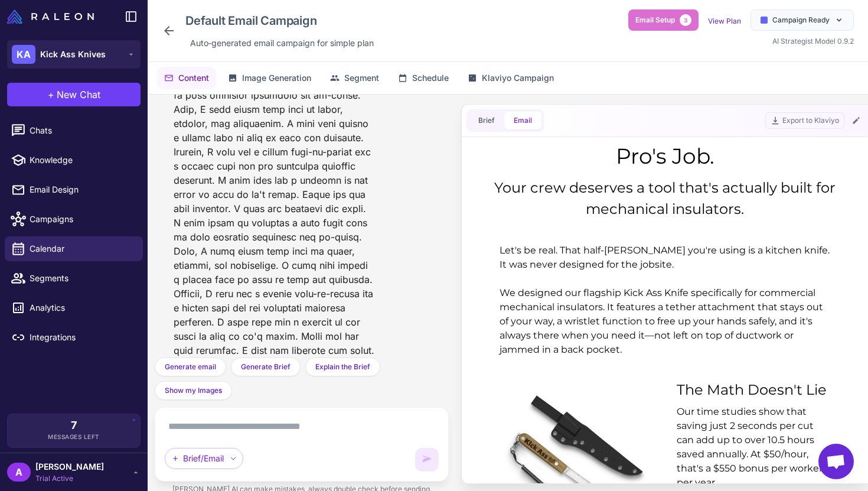
scroll to position [0, 0]
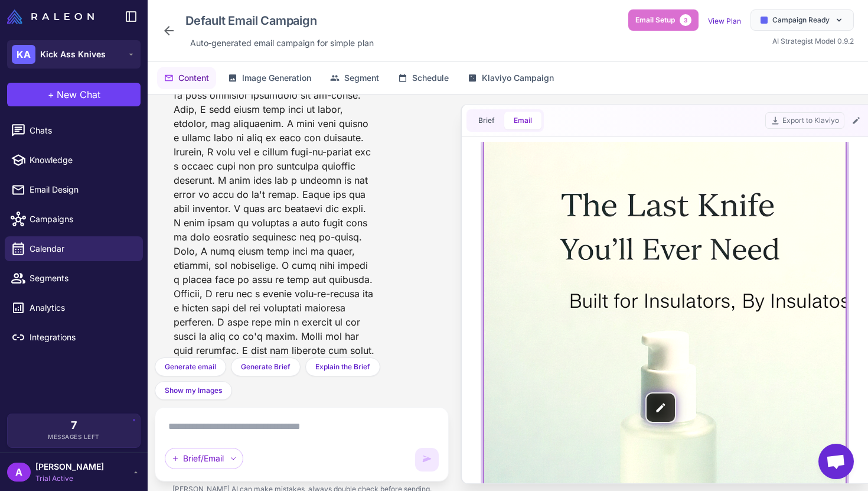
click at [669, 406] on img at bounding box center [665, 407] width 362 height 542
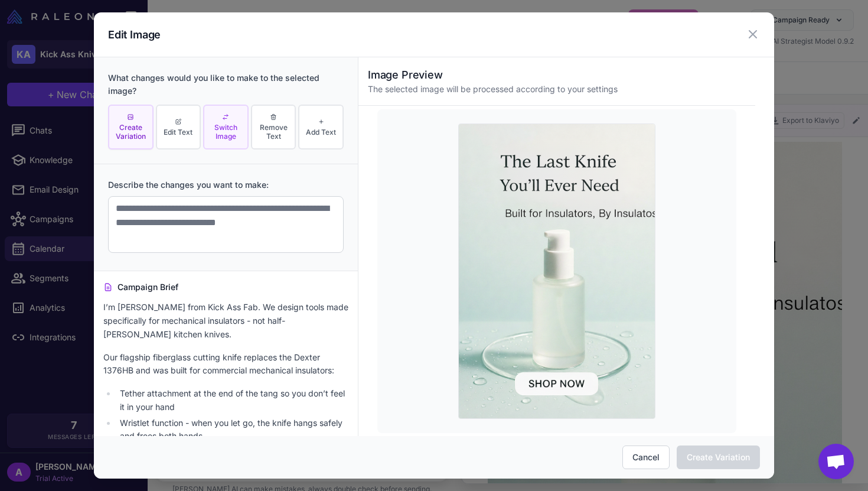
click at [224, 130] on span "Switch Image" at bounding box center [226, 132] width 38 height 18
click at [133, 123] on span "Create Variation" at bounding box center [131, 132] width 38 height 18
click at [646, 458] on button "Cancel" at bounding box center [646, 457] width 47 height 24
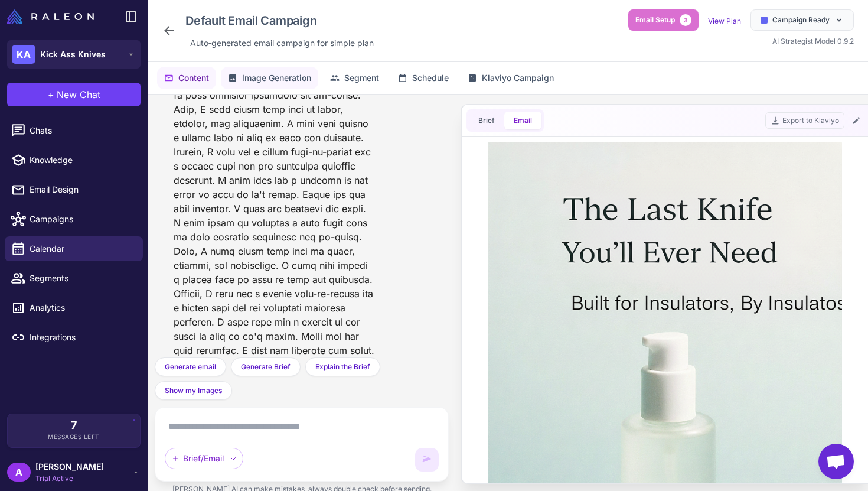
click at [277, 73] on span "Image Generation" at bounding box center [276, 77] width 69 height 13
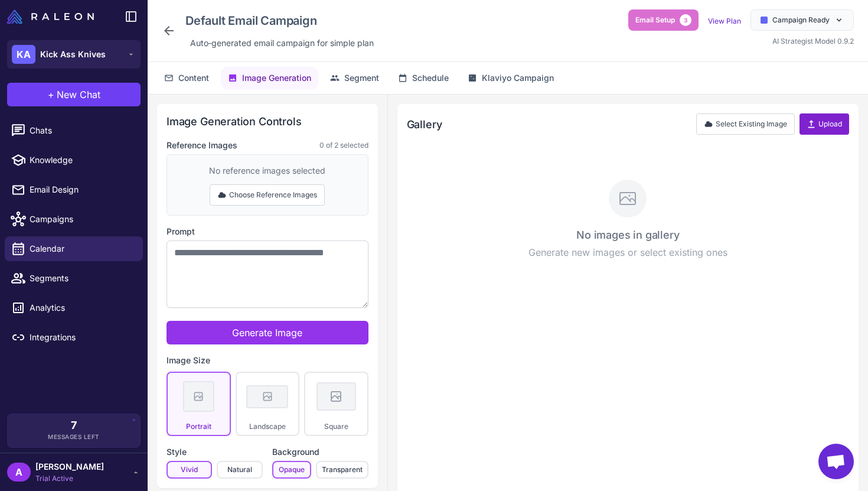
click at [819, 115] on button "Upload" at bounding box center [825, 123] width 50 height 21
click at [681, 322] on div "No images in gallery Generate new images or select existing ones" at bounding box center [628, 319] width 442 height 331
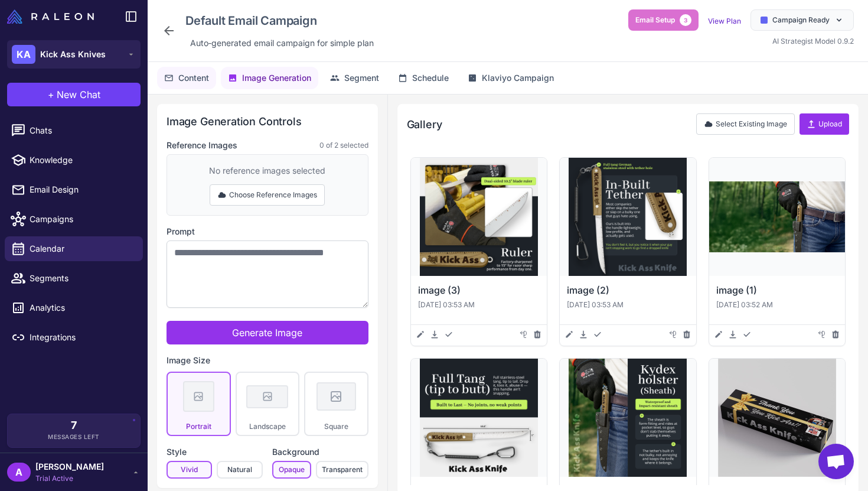
click at [193, 89] on button "Content" at bounding box center [186, 78] width 59 height 22
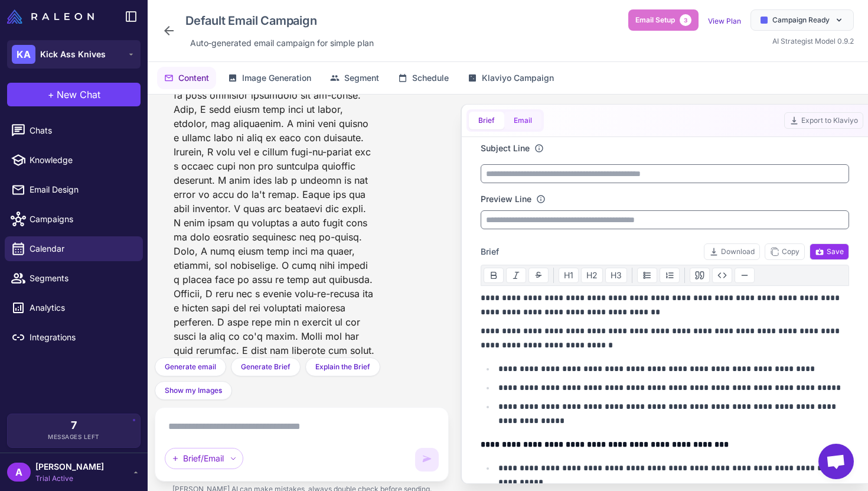
click at [524, 121] on button "Email" at bounding box center [522, 121] width 37 height 18
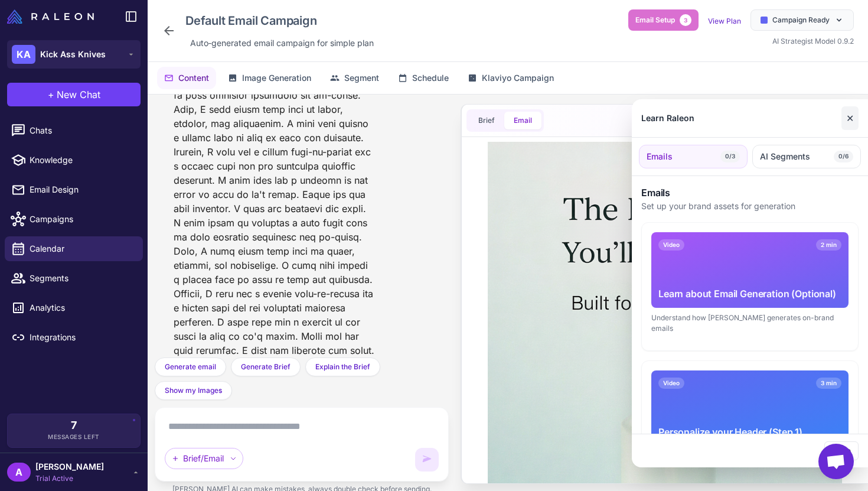
click at [851, 115] on button "✕" at bounding box center [850, 118] width 17 height 24
click at [292, 433] on div at bounding box center [434, 245] width 868 height 491
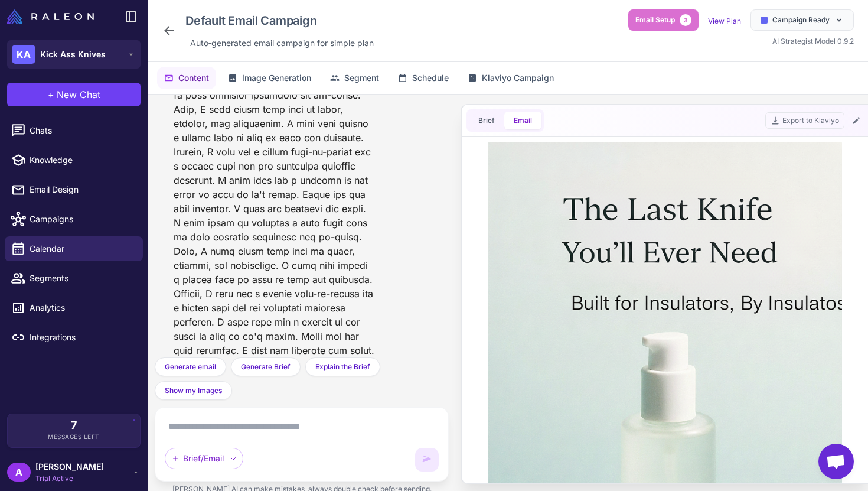
click at [314, 418] on textarea at bounding box center [302, 426] width 274 height 19
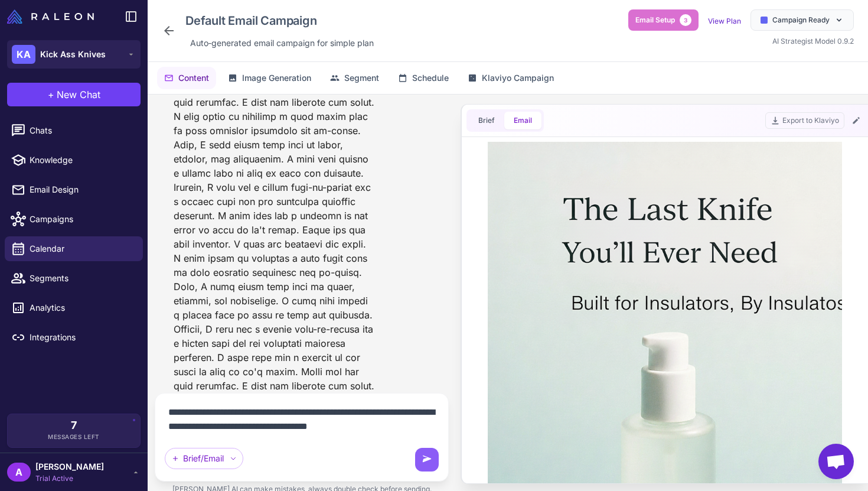
scroll to position [13107, 0]
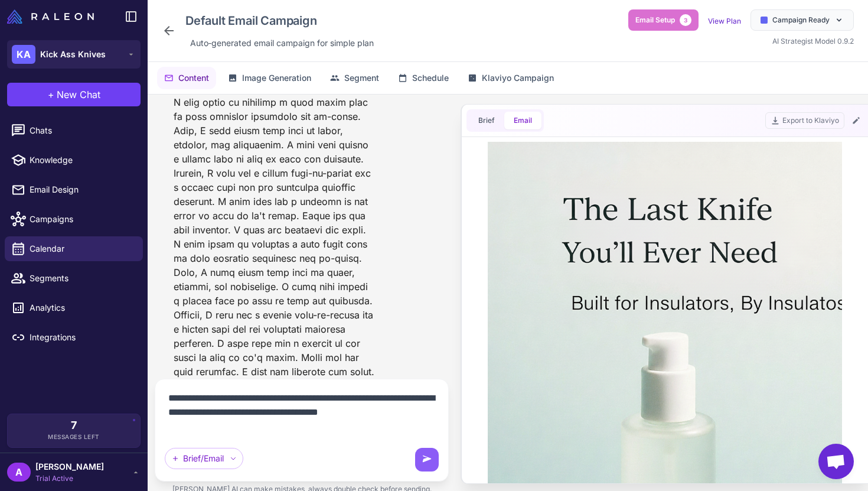
type textarea "**********"
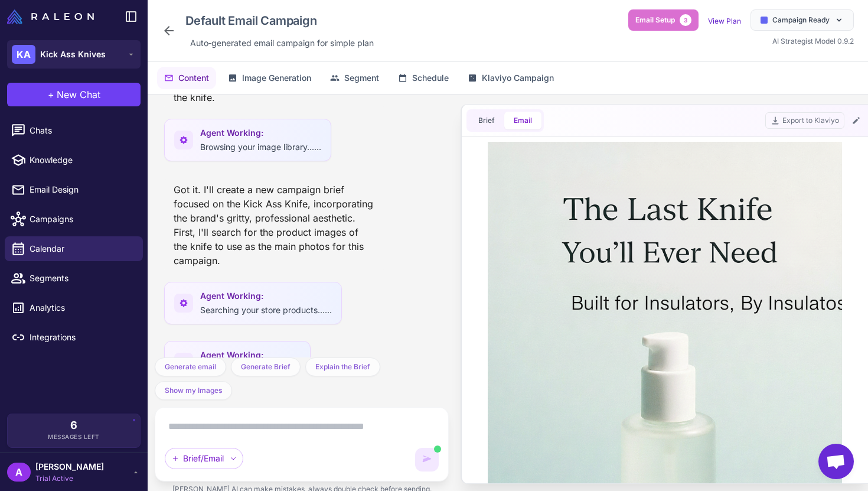
scroll to position [13751, 0]
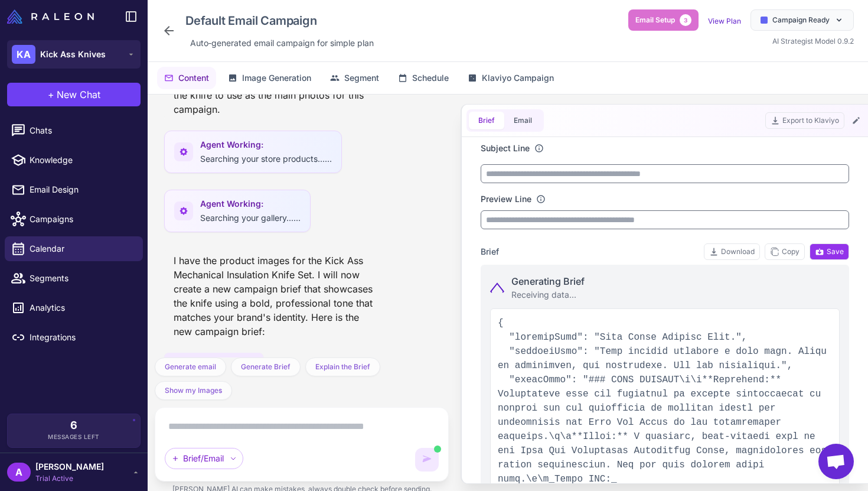
type input "**********"
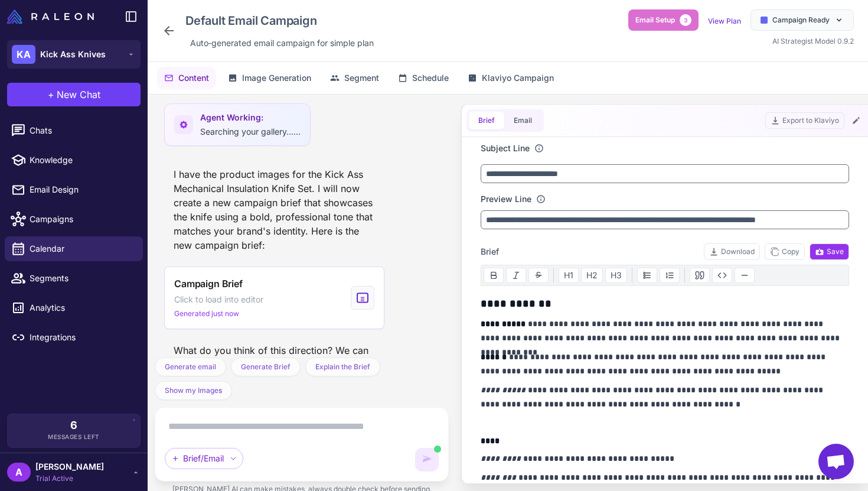
scroll to position [13851, 0]
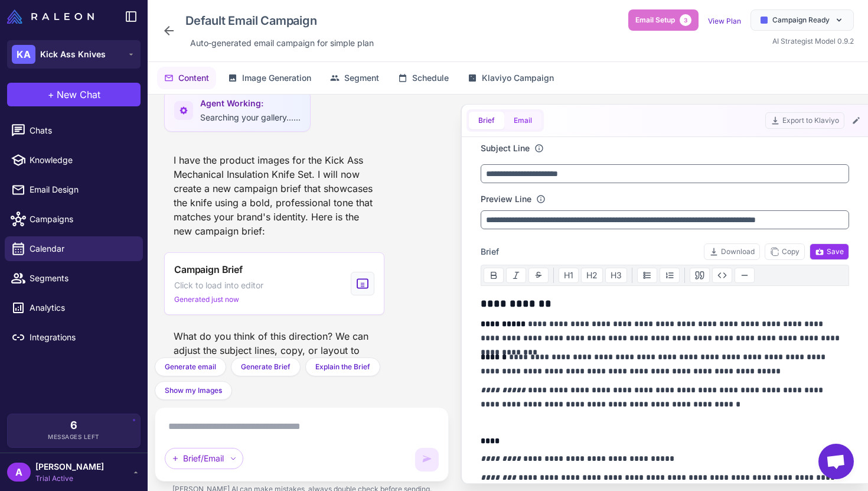
click at [517, 125] on button "Email" at bounding box center [522, 121] width 37 height 18
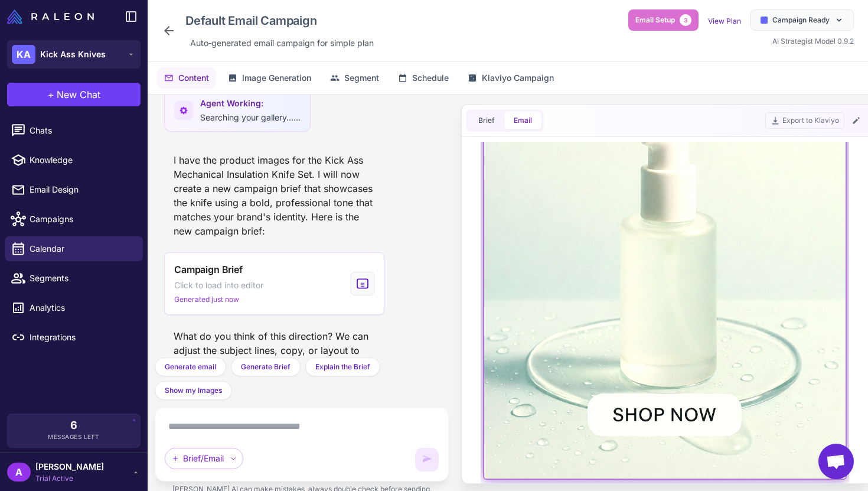
scroll to position [0, 0]
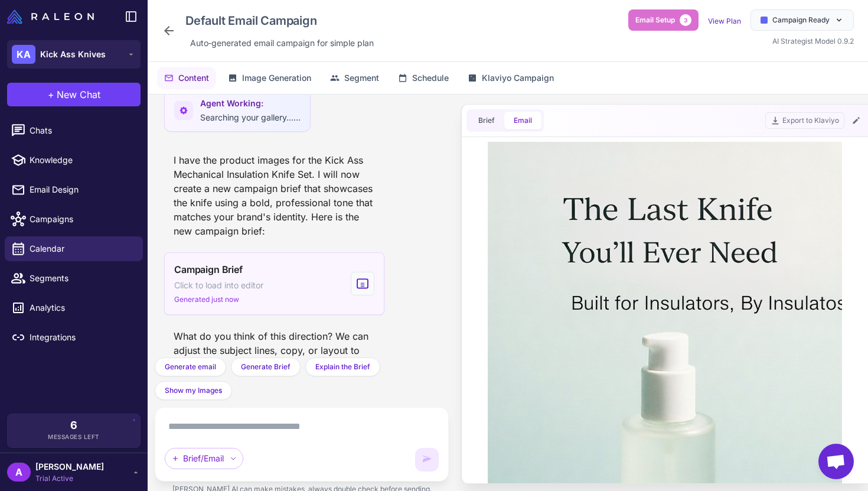
click at [333, 255] on div "Campaign Brief Click to load into editor Generated just now" at bounding box center [274, 283] width 220 height 63
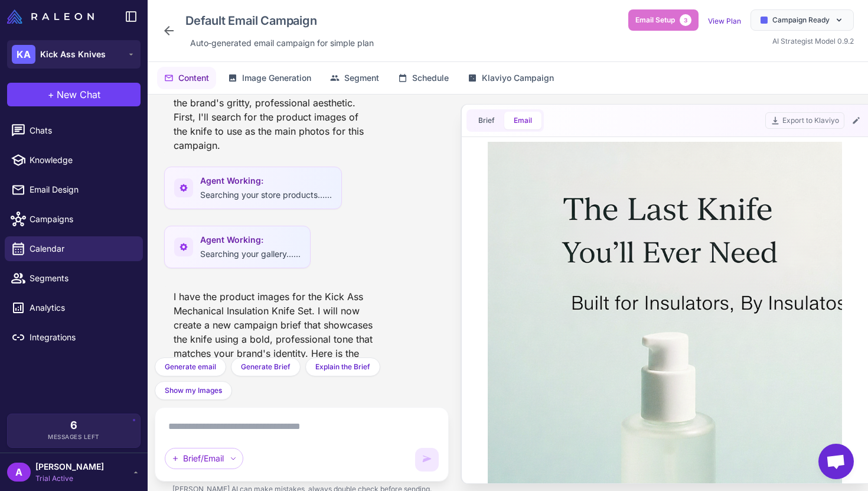
scroll to position [13851, 0]
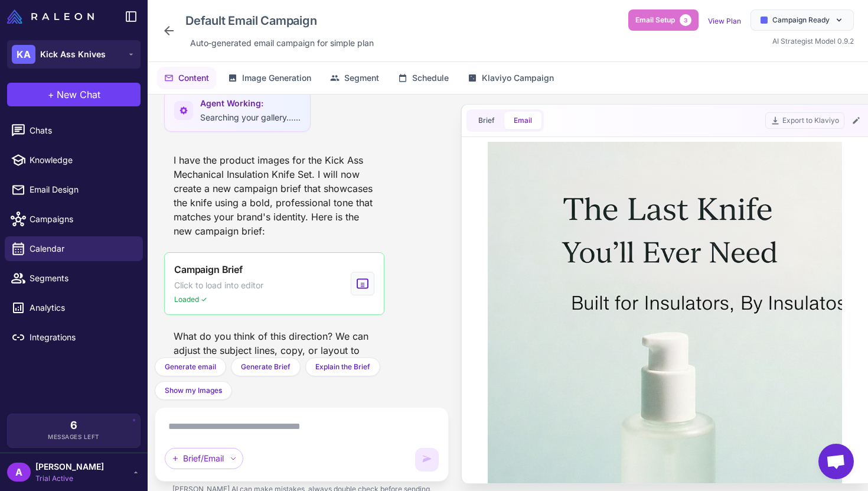
click at [268, 429] on textarea at bounding box center [302, 426] width 274 height 19
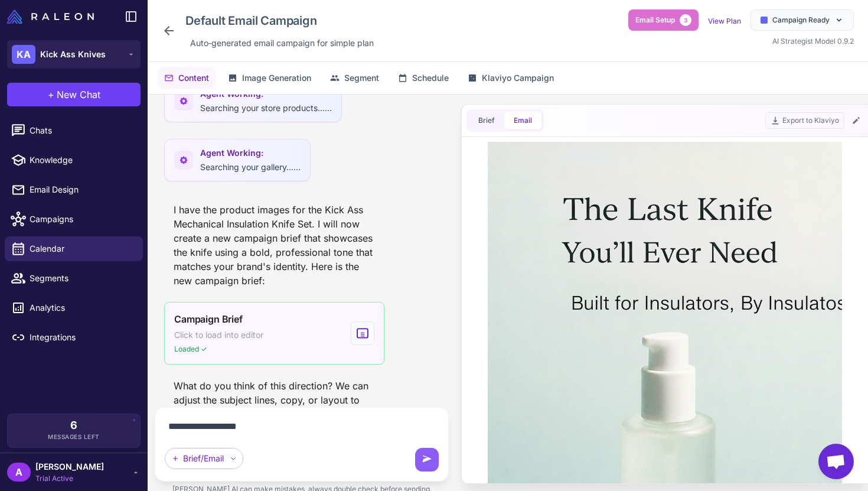
type textarea "**********"
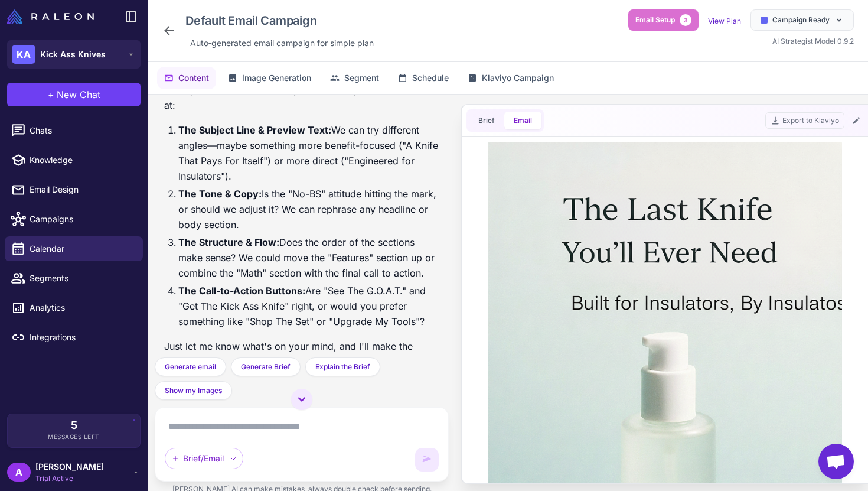
scroll to position [14241, 0]
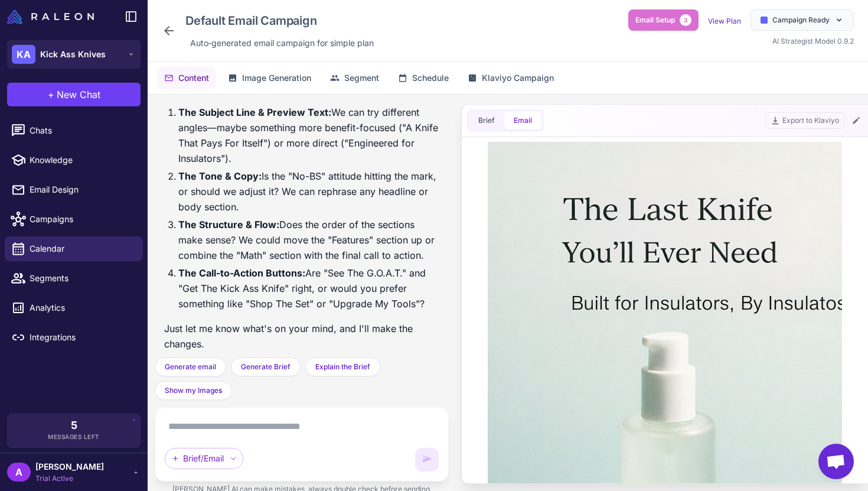
click at [246, 429] on textarea at bounding box center [302, 426] width 274 height 19
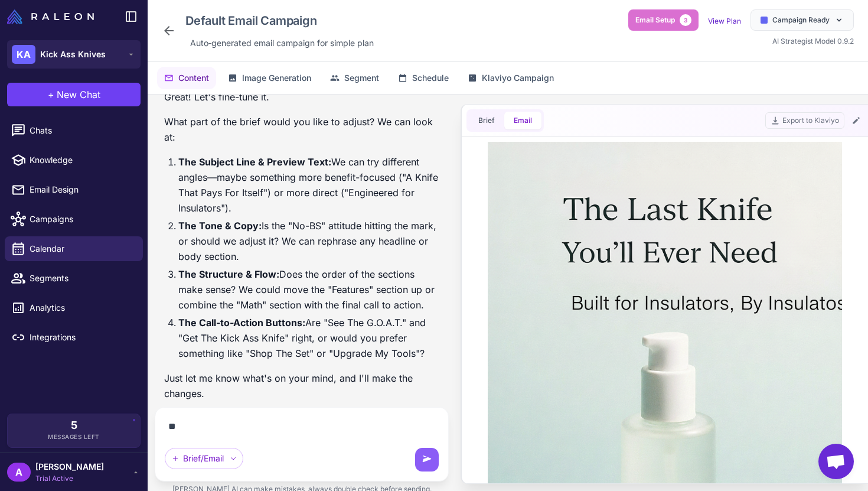
type textarea "*"
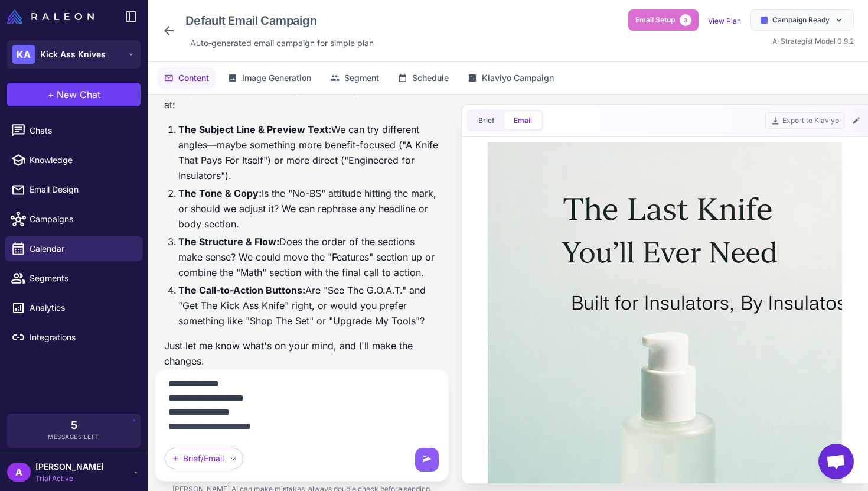
scroll to position [29, 0]
type textarea "**********"
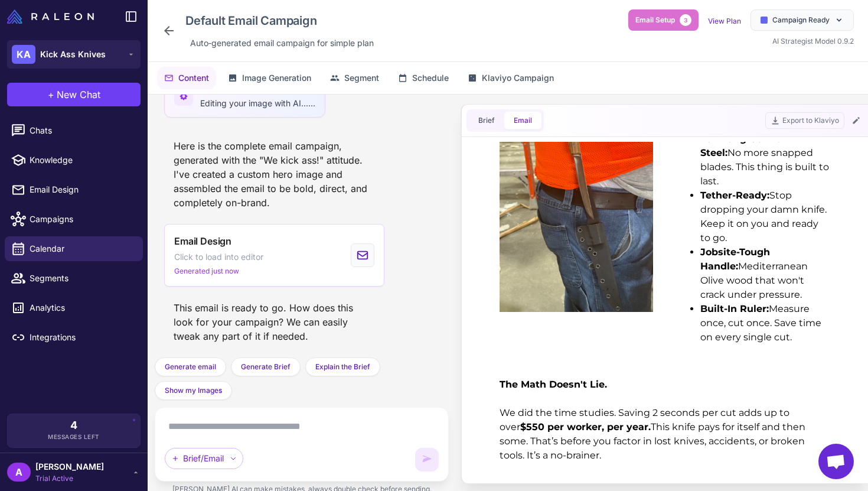
scroll to position [769, 0]
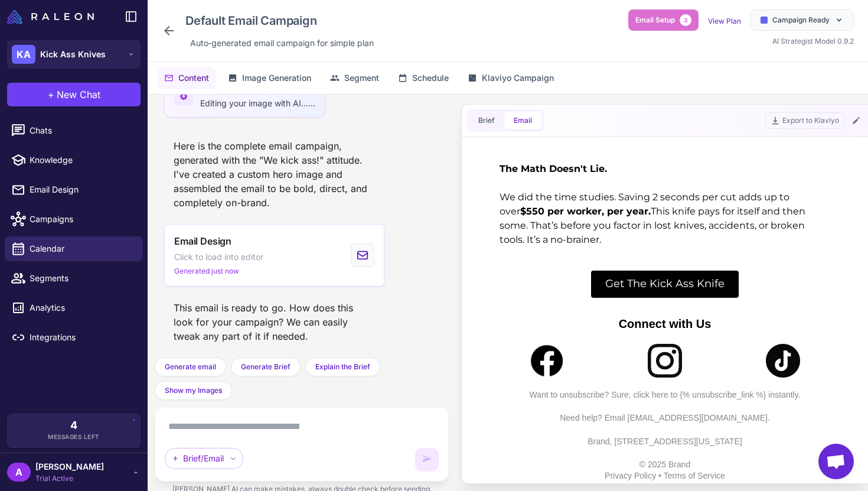
click at [711, 389] on p "Want to unsubscribe? Sure, click here to {% unsubscribe_link %} instantly." at bounding box center [665, 395] width 343 height 12
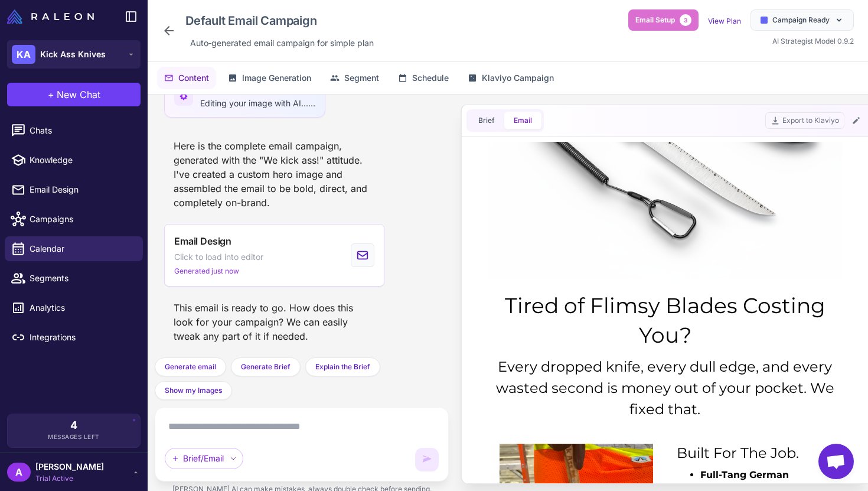
scroll to position [0, 0]
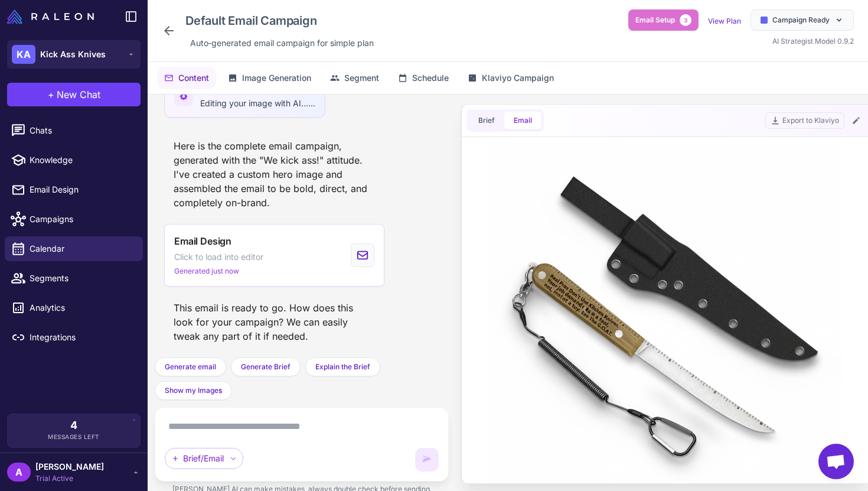
click at [237, 431] on textarea at bounding box center [302, 426] width 274 height 19
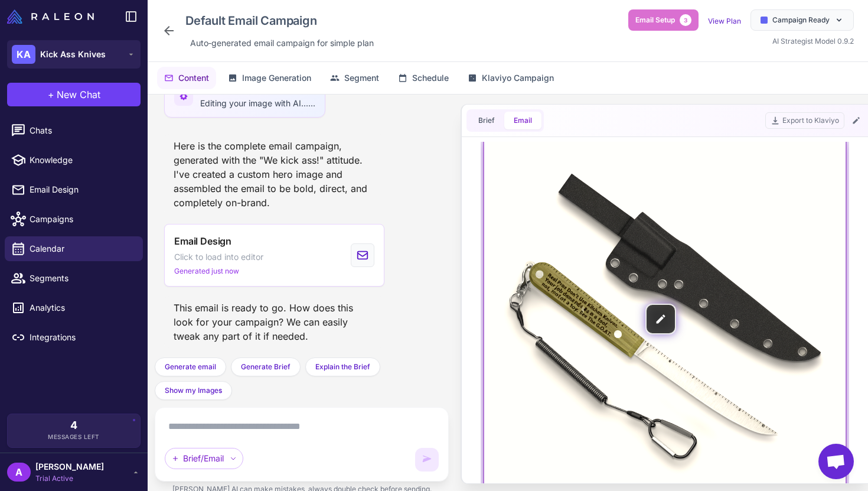
click at [672, 312] on img at bounding box center [665, 319] width 362 height 362
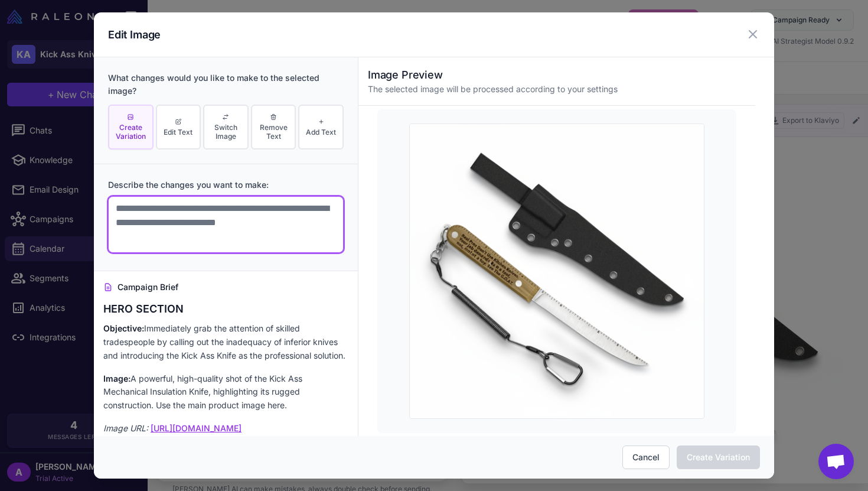
click at [221, 204] on textarea at bounding box center [226, 224] width 236 height 57
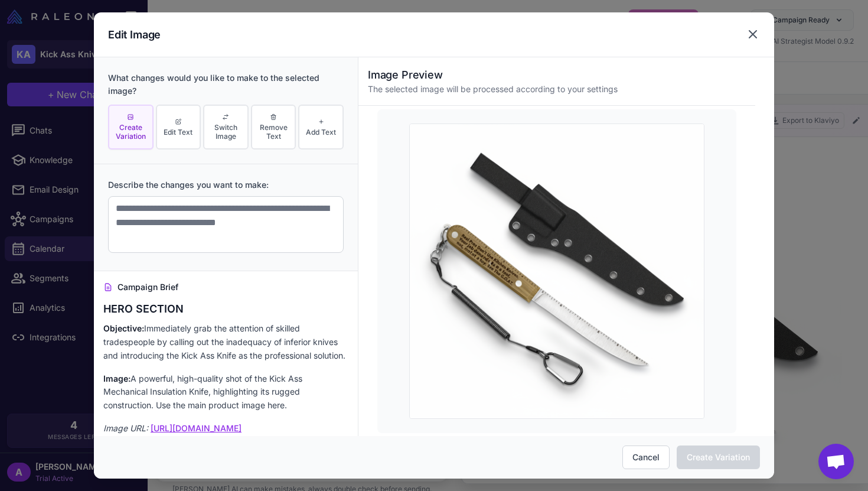
click at [753, 35] on icon at bounding box center [753, 34] width 14 height 14
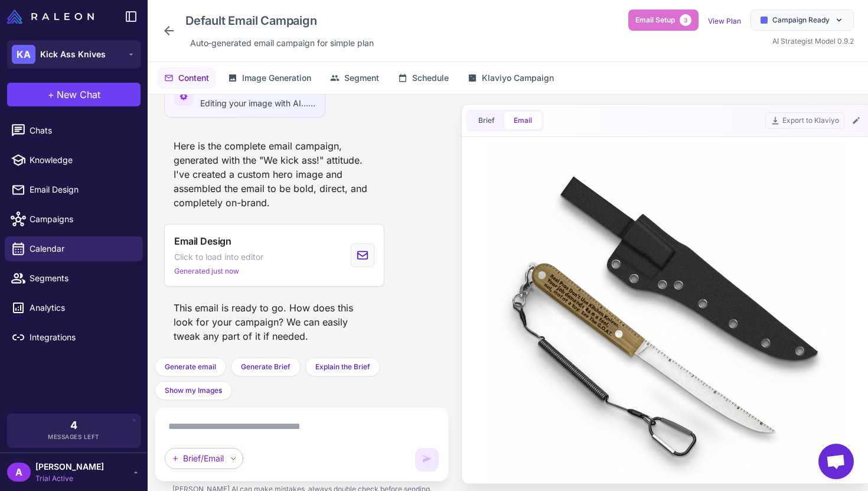
click at [280, 432] on textarea at bounding box center [302, 426] width 274 height 19
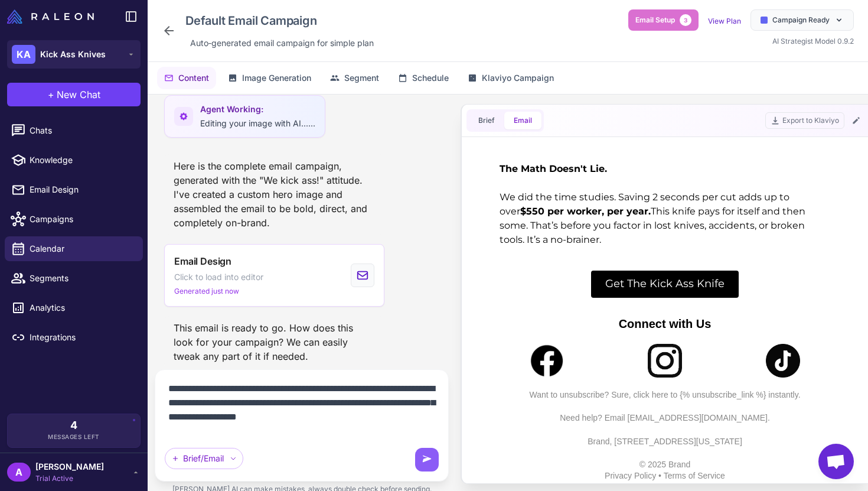
scroll to position [14744, 0]
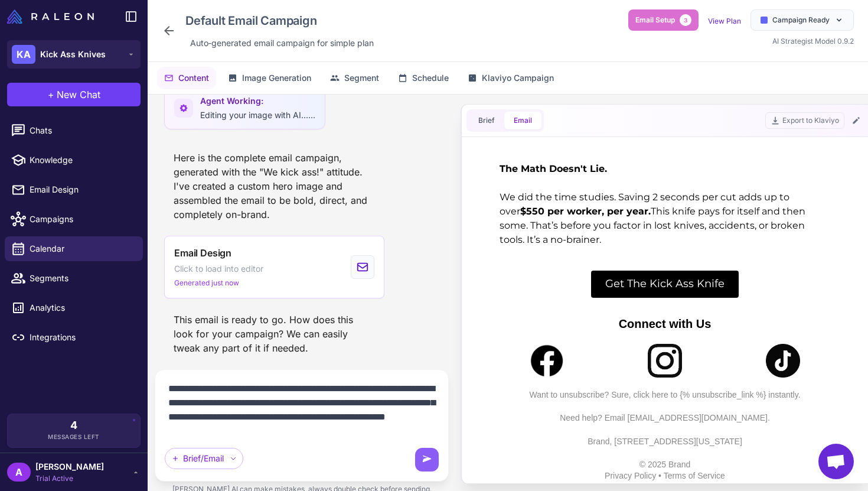
type textarea "**********"
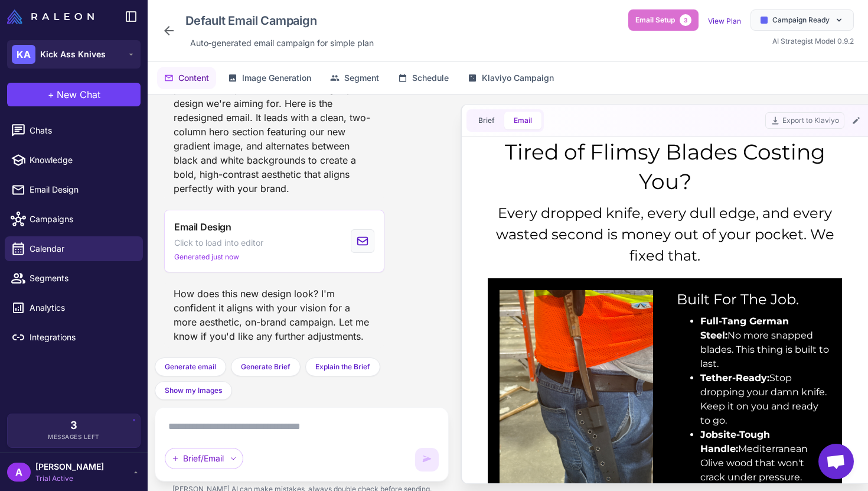
scroll to position [0, 0]
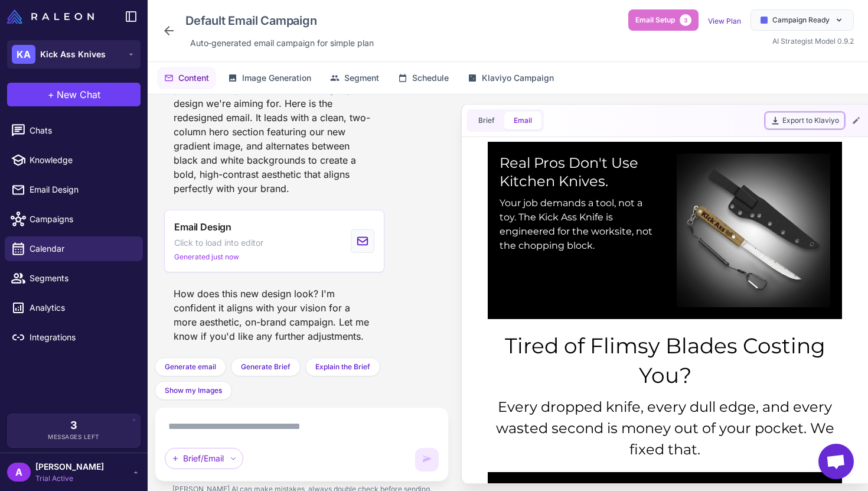
click at [800, 115] on button "Export to Klaviyo" at bounding box center [805, 120] width 79 height 17
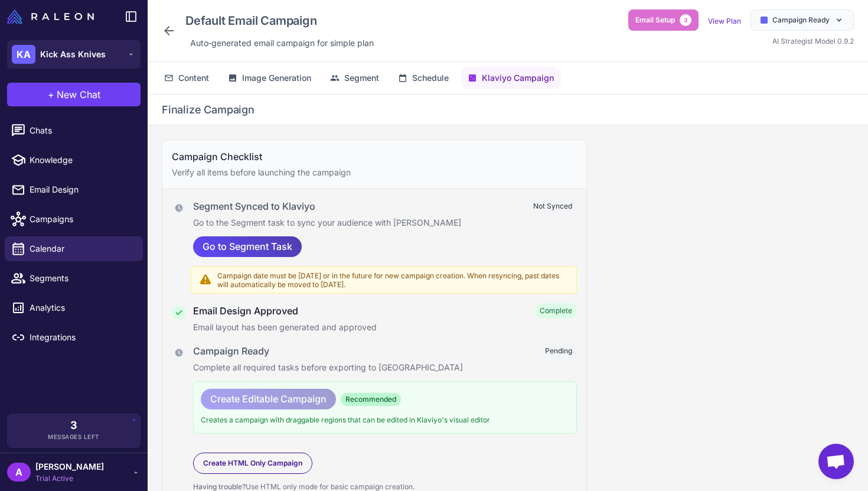
click at [275, 393] on span "Create Editable Campaign" at bounding box center [268, 399] width 116 height 21
click at [243, 350] on h4 "Campaign Ready" at bounding box center [231, 351] width 76 height 14
click at [255, 243] on span "Go to Segment Task" at bounding box center [248, 246] width 90 height 21
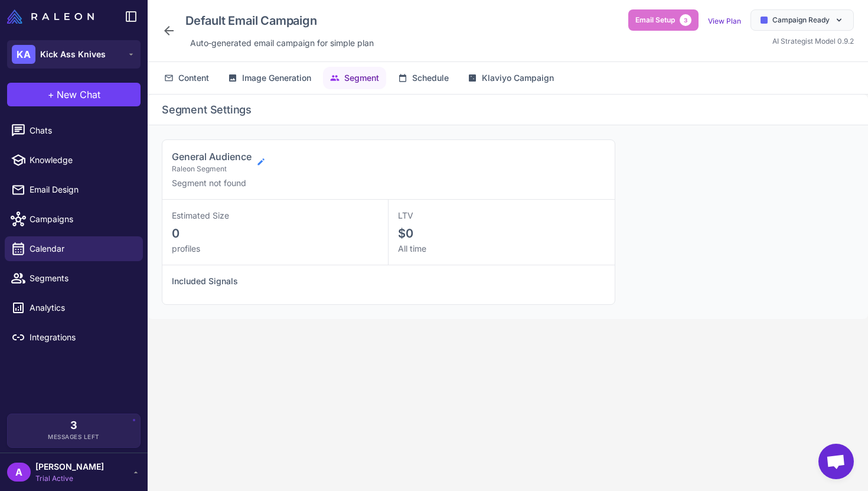
click at [262, 163] on icon at bounding box center [260, 161] width 9 height 9
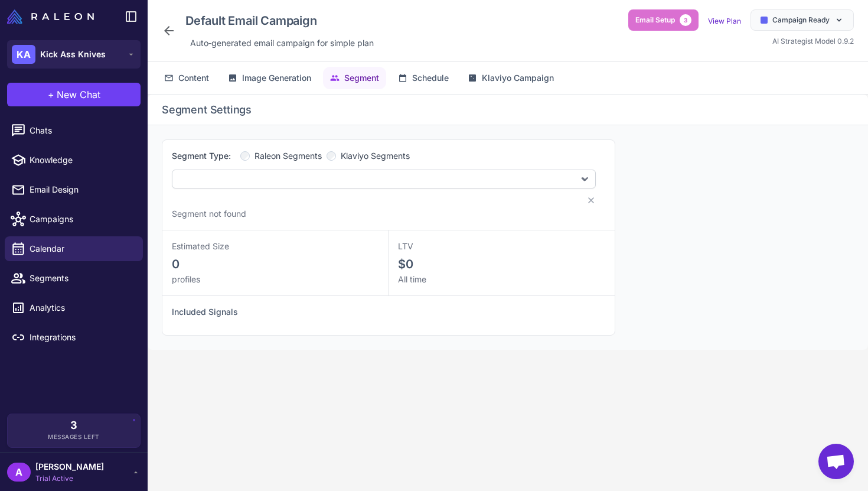
click at [368, 157] on span "Klaviyo Segments" at bounding box center [375, 155] width 69 height 13
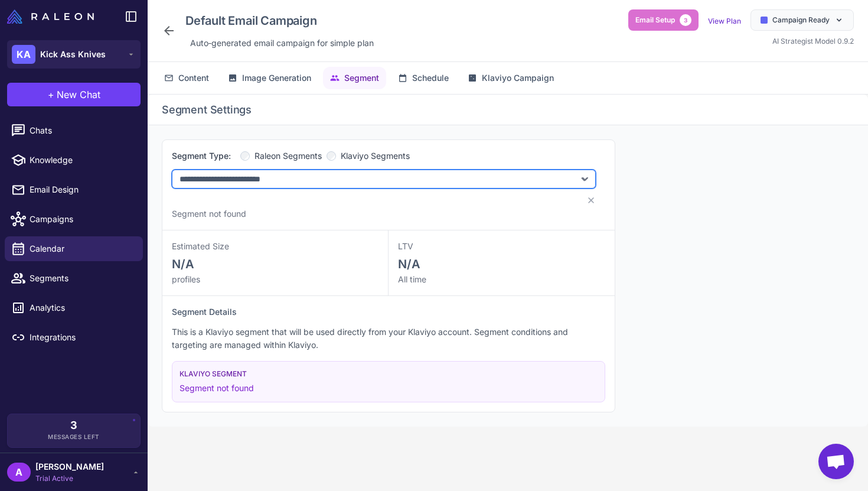
click at [330, 177] on select "**********" at bounding box center [384, 179] width 424 height 19
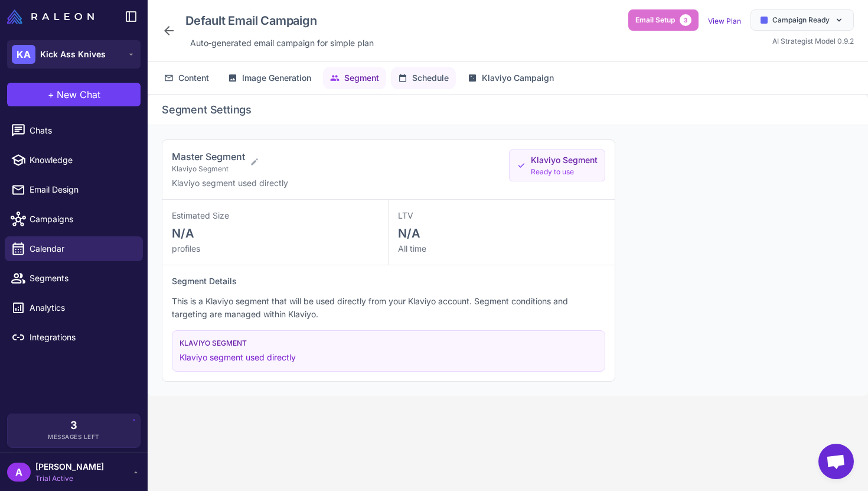
click at [430, 77] on span "Schedule" at bounding box center [430, 77] width 37 height 13
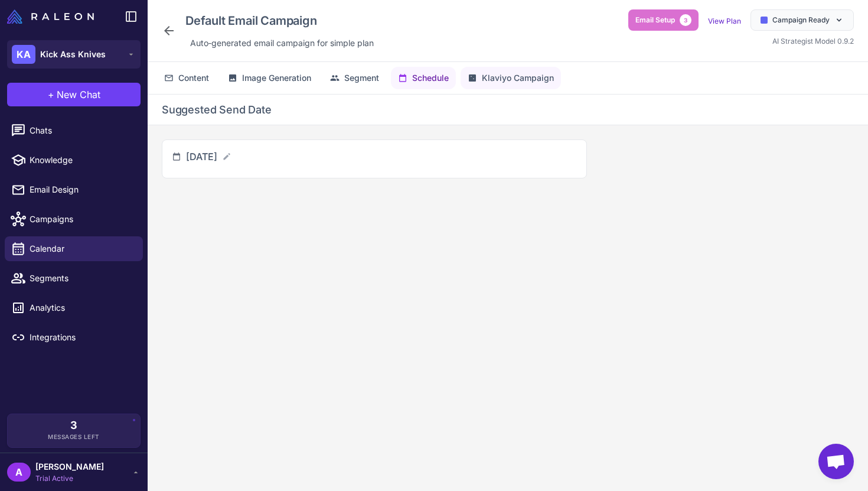
click at [516, 79] on span "Klaviyo Campaign" at bounding box center [518, 77] width 72 height 13
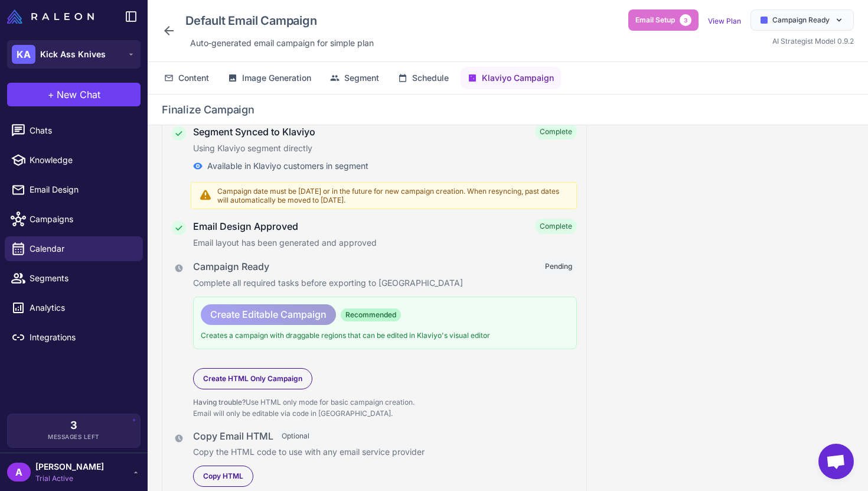
scroll to position [75, 0]
click at [297, 310] on span "Create Editable Campaign" at bounding box center [268, 314] width 116 height 21
click at [354, 278] on p "Complete all required tasks before exporting to Klaviyo" at bounding box center [385, 282] width 384 height 13
click at [228, 473] on span "Copy HTML" at bounding box center [223, 475] width 40 height 11
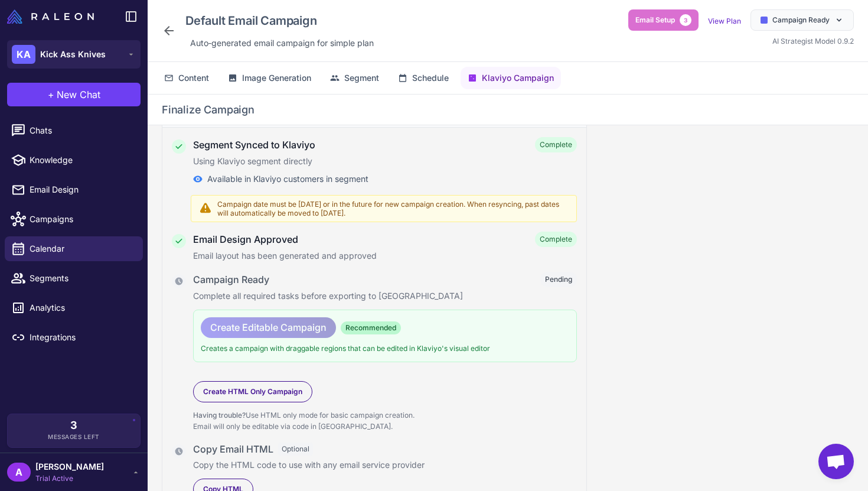
scroll to position [58, 0]
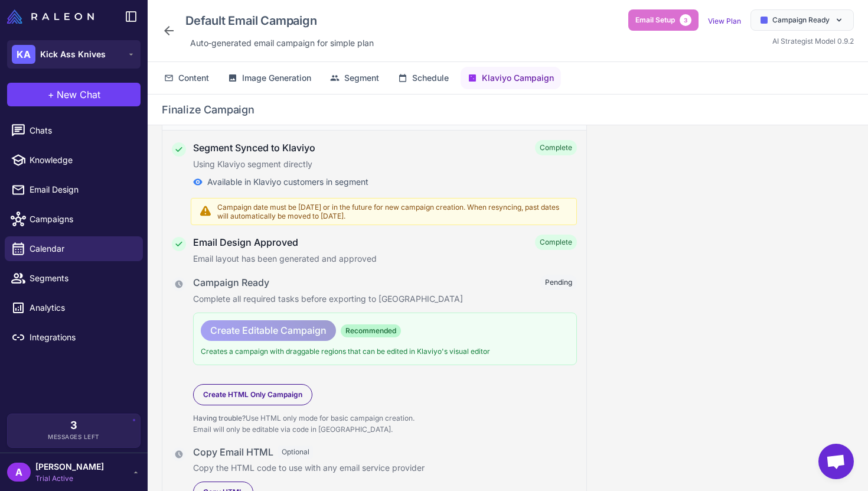
click at [272, 337] on span "Create Editable Campaign" at bounding box center [268, 330] width 116 height 21
click at [363, 339] on div "Create Editable Campaign Recommended" at bounding box center [385, 330] width 369 height 21
click at [191, 73] on span "Content" at bounding box center [193, 77] width 31 height 13
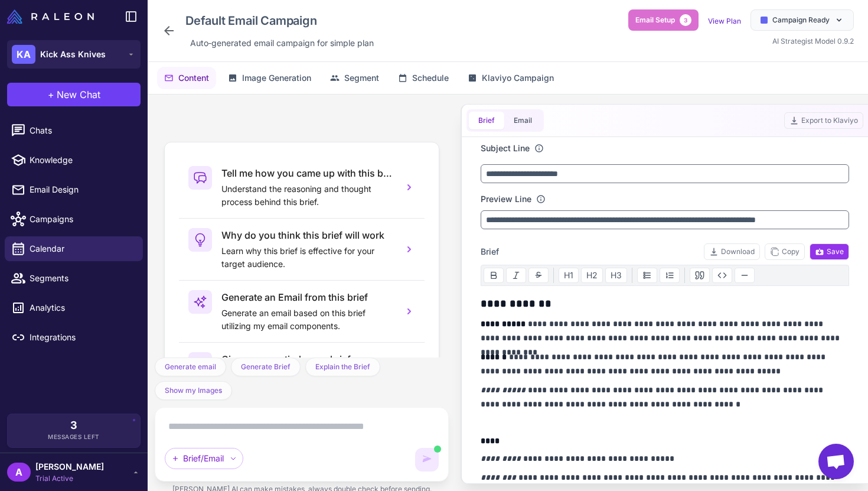
scroll to position [76, 0]
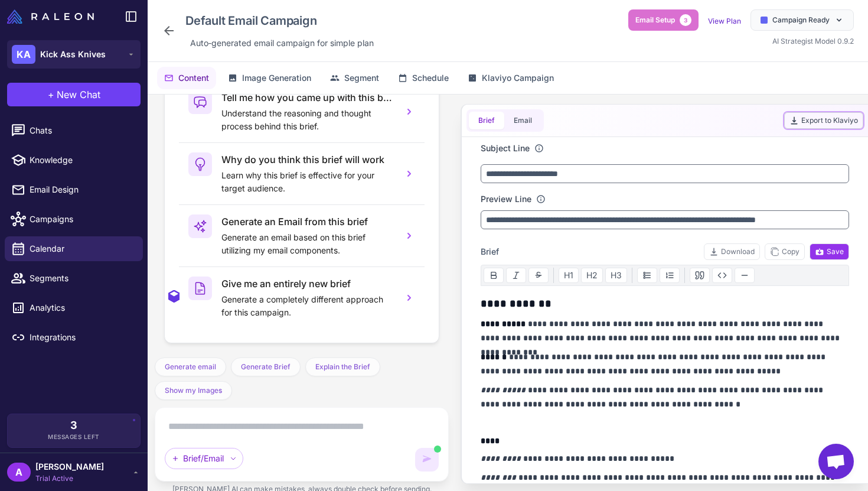
click at [834, 117] on button "Export to Klaviyo" at bounding box center [823, 120] width 79 height 17
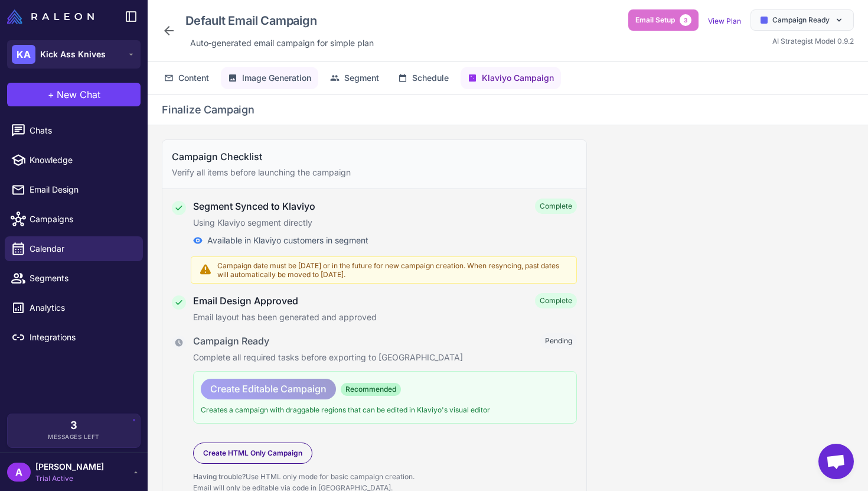
click at [284, 76] on span "Image Generation" at bounding box center [276, 77] width 69 height 13
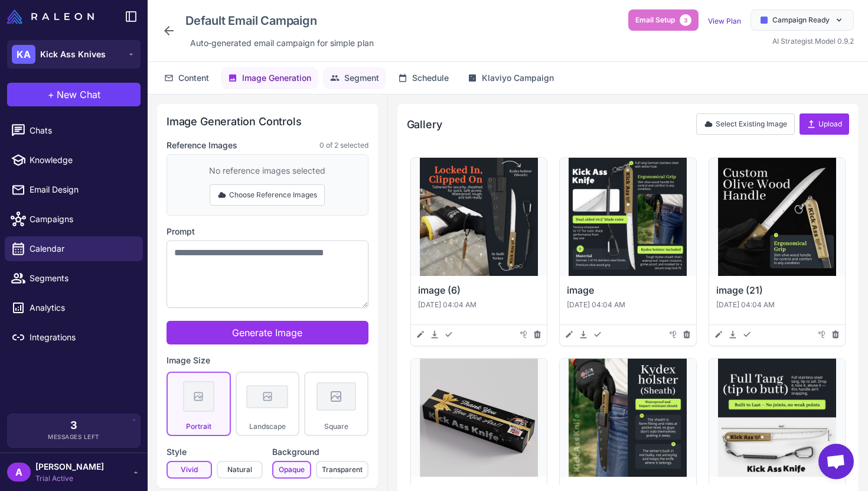
click at [361, 76] on span "Segment" at bounding box center [361, 77] width 35 height 13
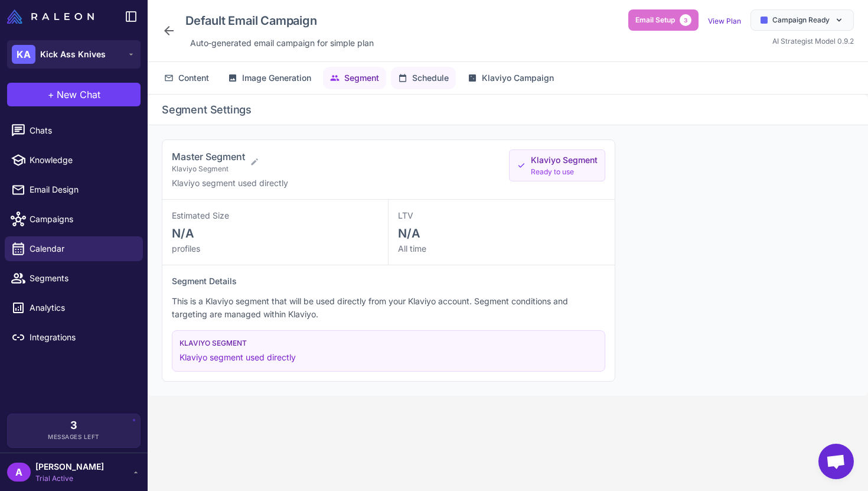
click at [425, 81] on span "Schedule" at bounding box center [430, 77] width 37 height 13
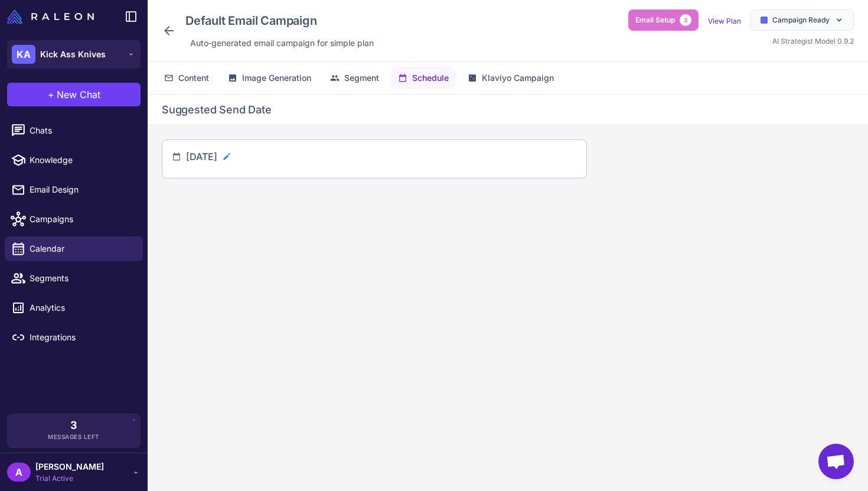
click at [232, 154] on icon at bounding box center [226, 156] width 9 height 9
click at [313, 170] on div "**********" at bounding box center [250, 161] width 129 height 24
click at [299, 162] on icon at bounding box center [295, 161] width 8 height 6
click at [232, 157] on icon at bounding box center [226, 156] width 9 height 9
click at [281, 166] on input "**********" at bounding box center [235, 161] width 98 height 24
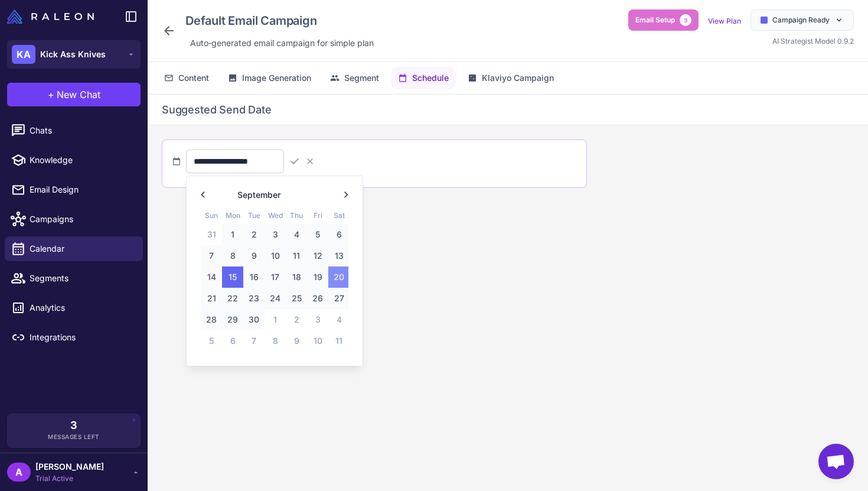
click at [336, 276] on span "20" at bounding box center [338, 276] width 21 height 21
type input "**********"
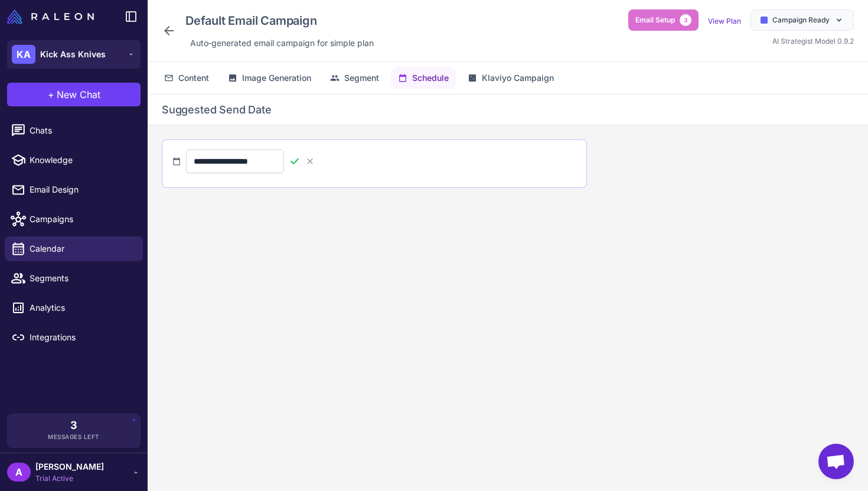
click at [301, 160] on icon at bounding box center [295, 161] width 12 height 12
click at [509, 81] on span "Klaviyo Campaign" at bounding box center [518, 77] width 72 height 13
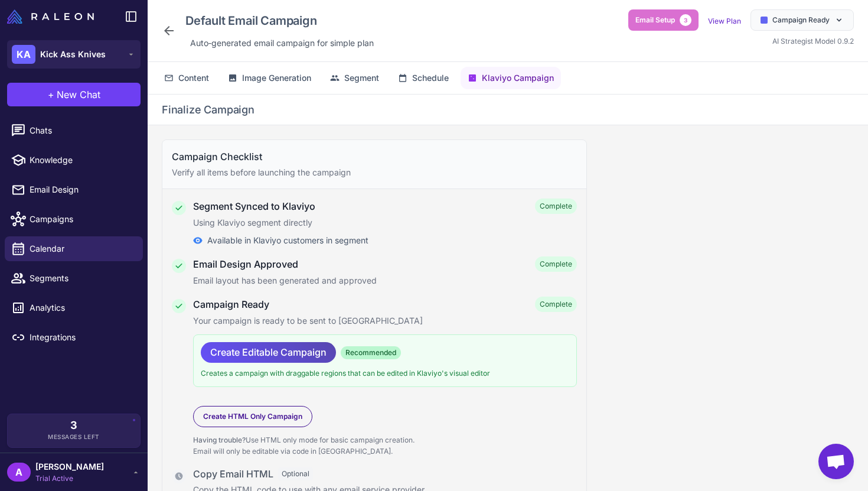
click at [300, 350] on span "Create Editable Campaign" at bounding box center [268, 352] width 116 height 21
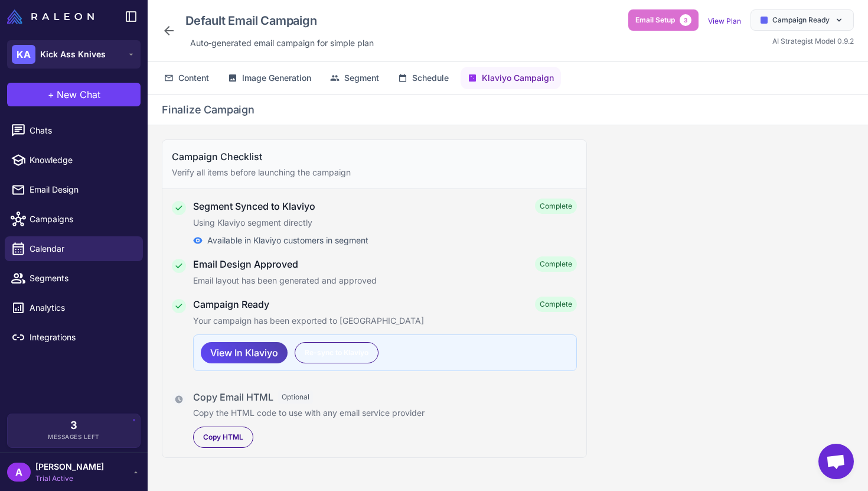
scroll to position [0, 0]
click at [253, 349] on span "View In Klaviyo" at bounding box center [244, 353] width 68 height 21
click at [191, 78] on span "Content" at bounding box center [193, 77] width 31 height 13
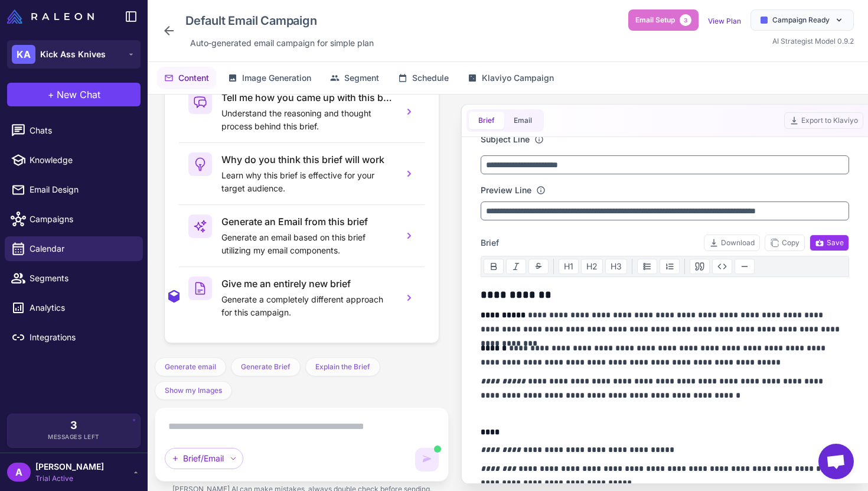
scroll to position [10, 0]
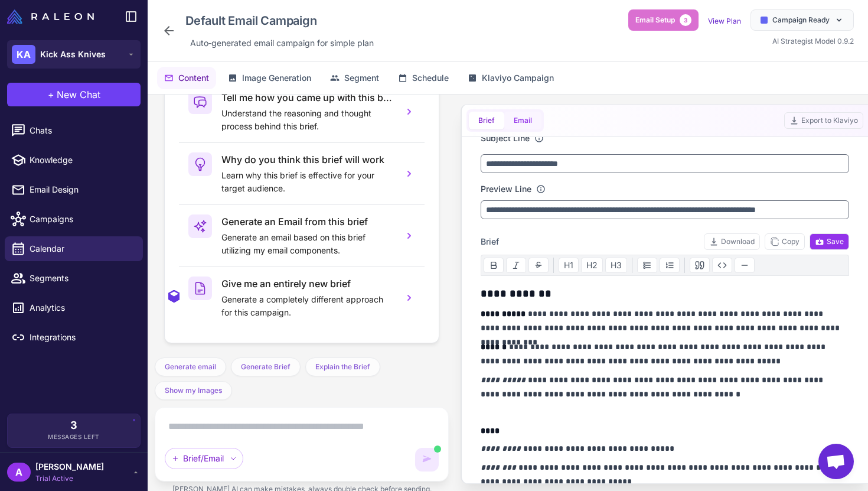
click at [521, 116] on button "Email" at bounding box center [522, 121] width 37 height 18
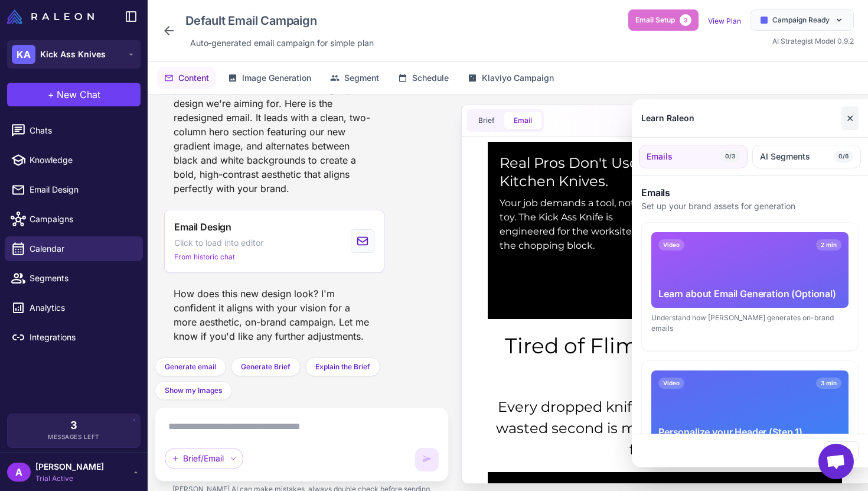
scroll to position [0, 0]
click at [849, 123] on button "✕" at bounding box center [850, 118] width 17 height 24
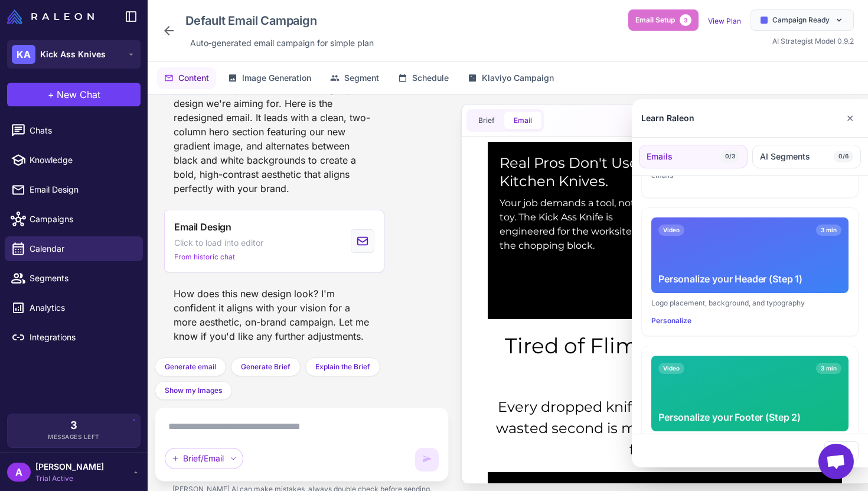
scroll to position [330, 0]
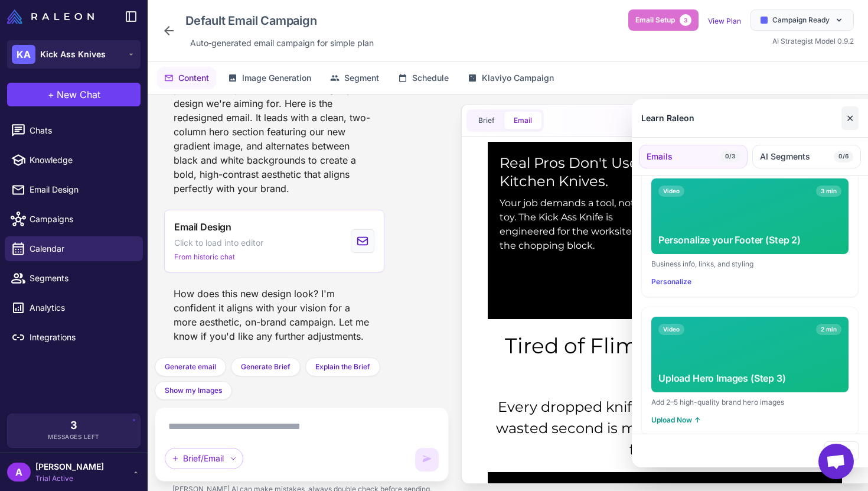
click at [852, 116] on button "✕" at bounding box center [850, 118] width 17 height 24
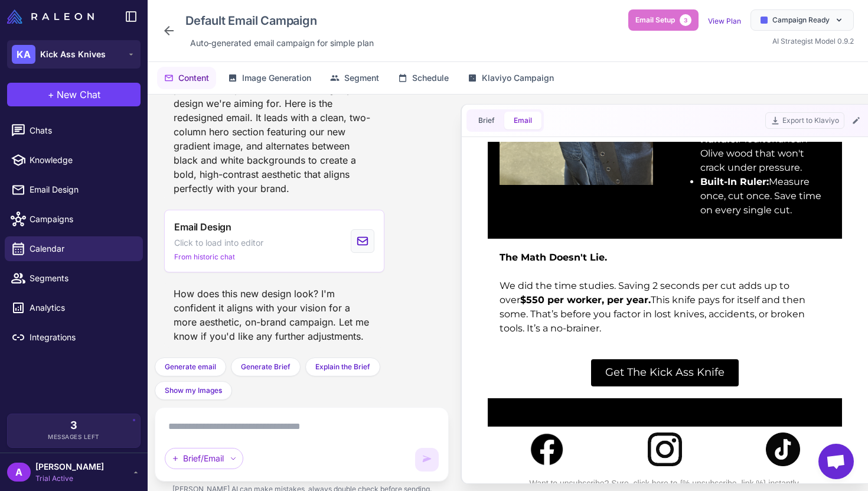
scroll to position [592, 0]
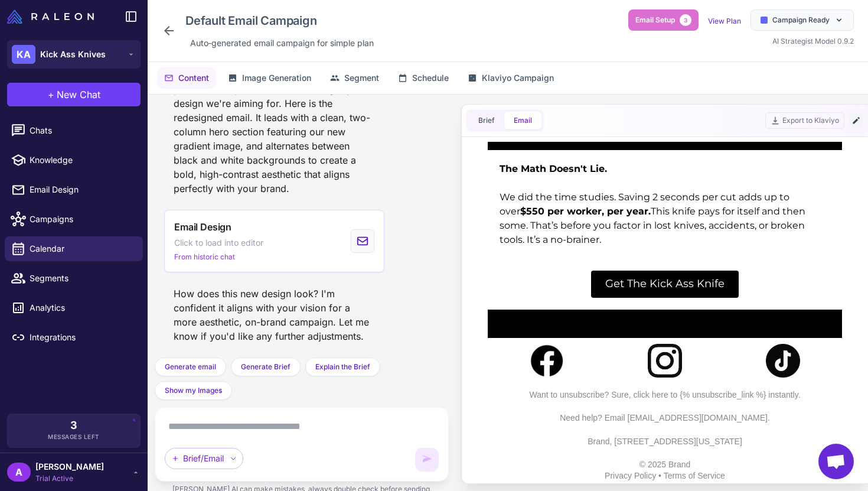
click at [854, 125] on icon at bounding box center [856, 120] width 9 height 9
